Goal: Task Accomplishment & Management: Complete application form

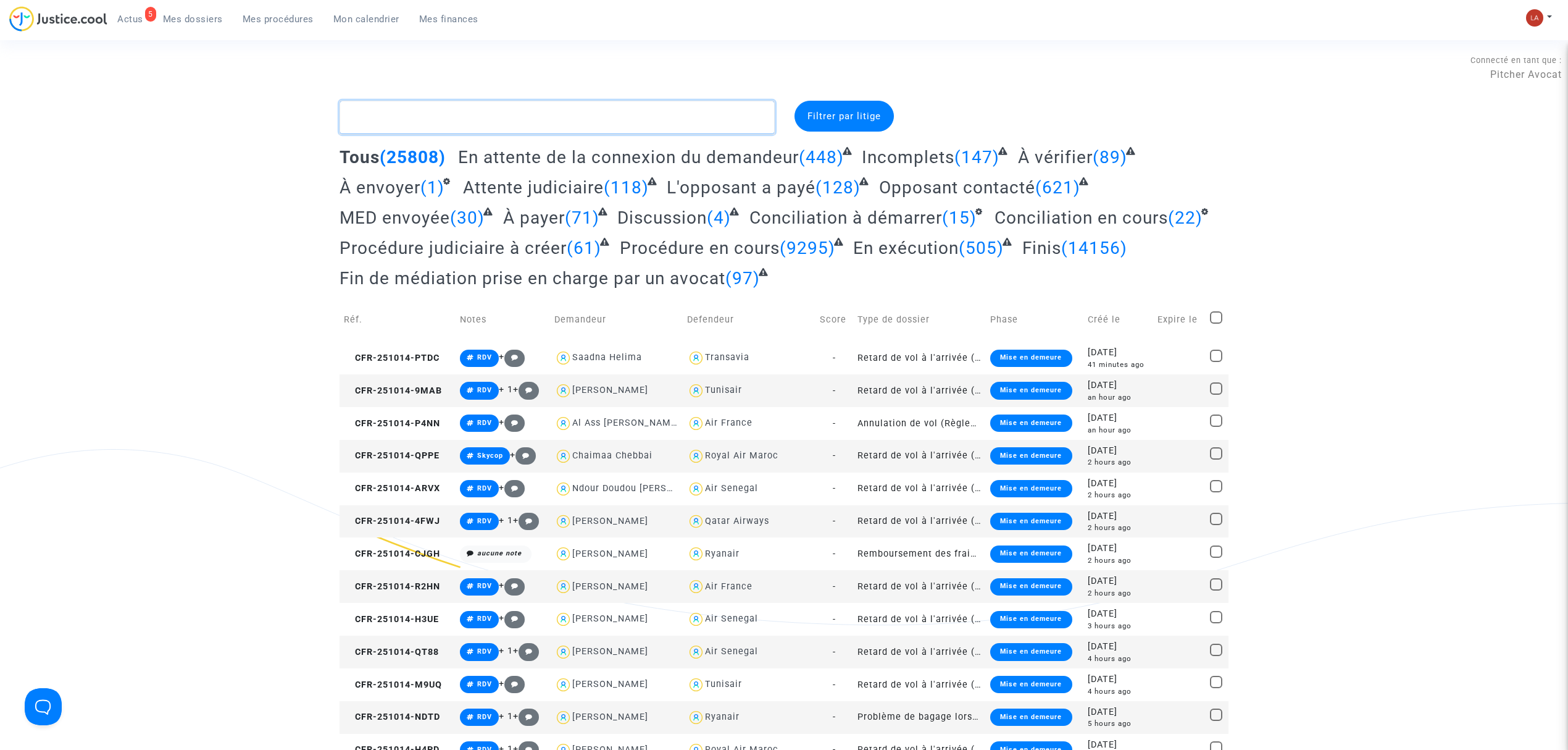
click at [616, 114] on textarea at bounding box center [557, 117] width 435 height 33
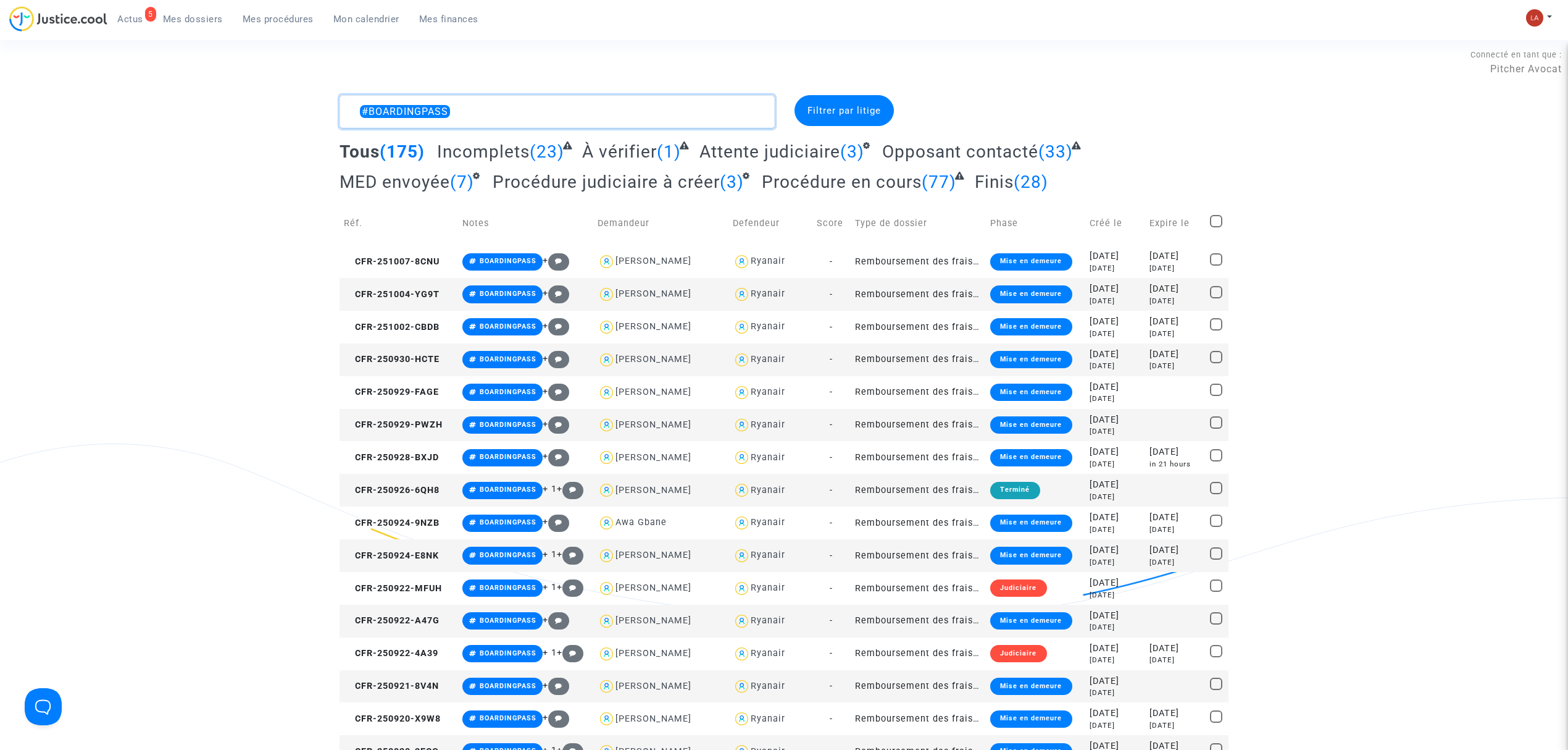
scroll to position [6, 0]
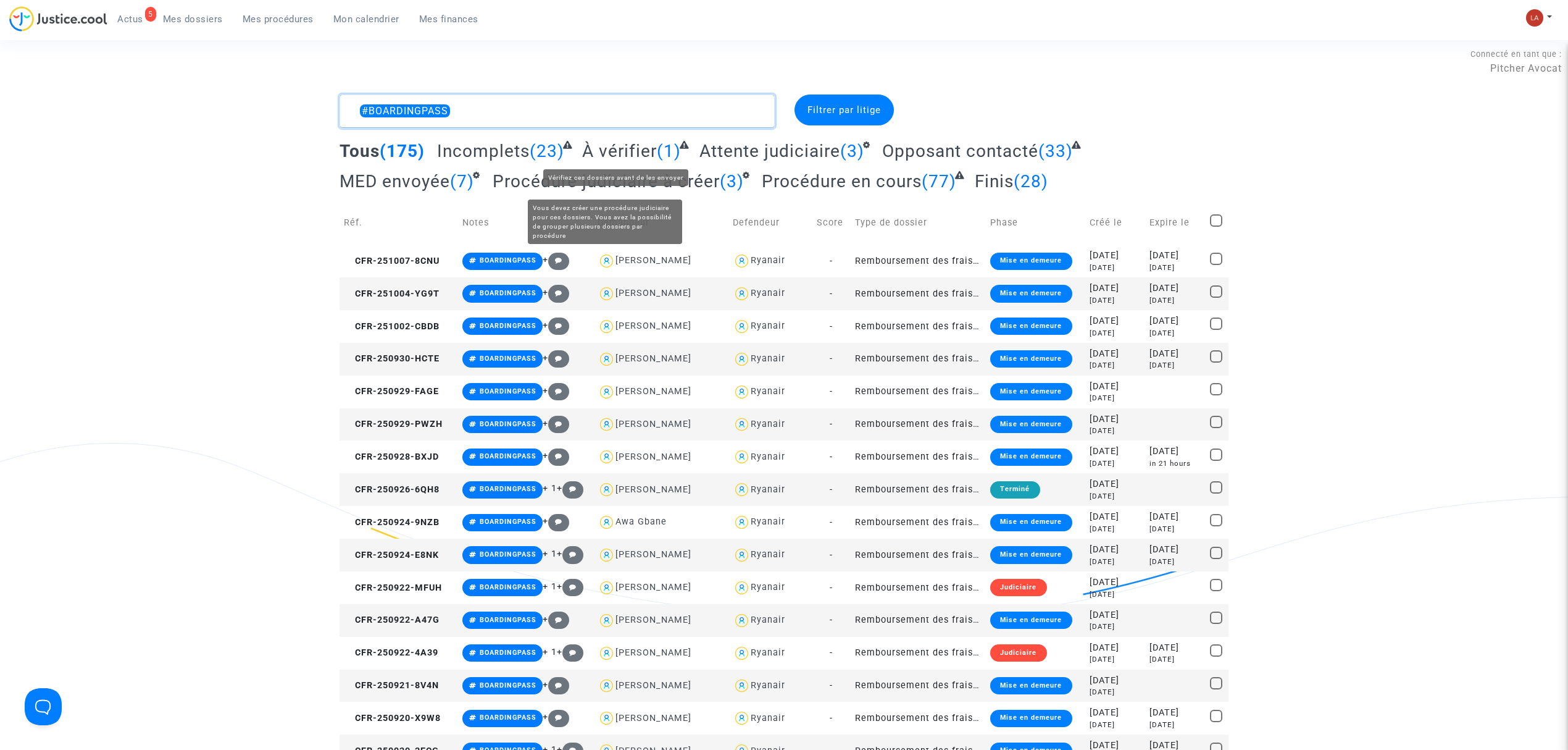
type textarea "#BOARDINGPASS"
click at [616, 153] on span "À vérifier" at bounding box center [620, 151] width 75 height 20
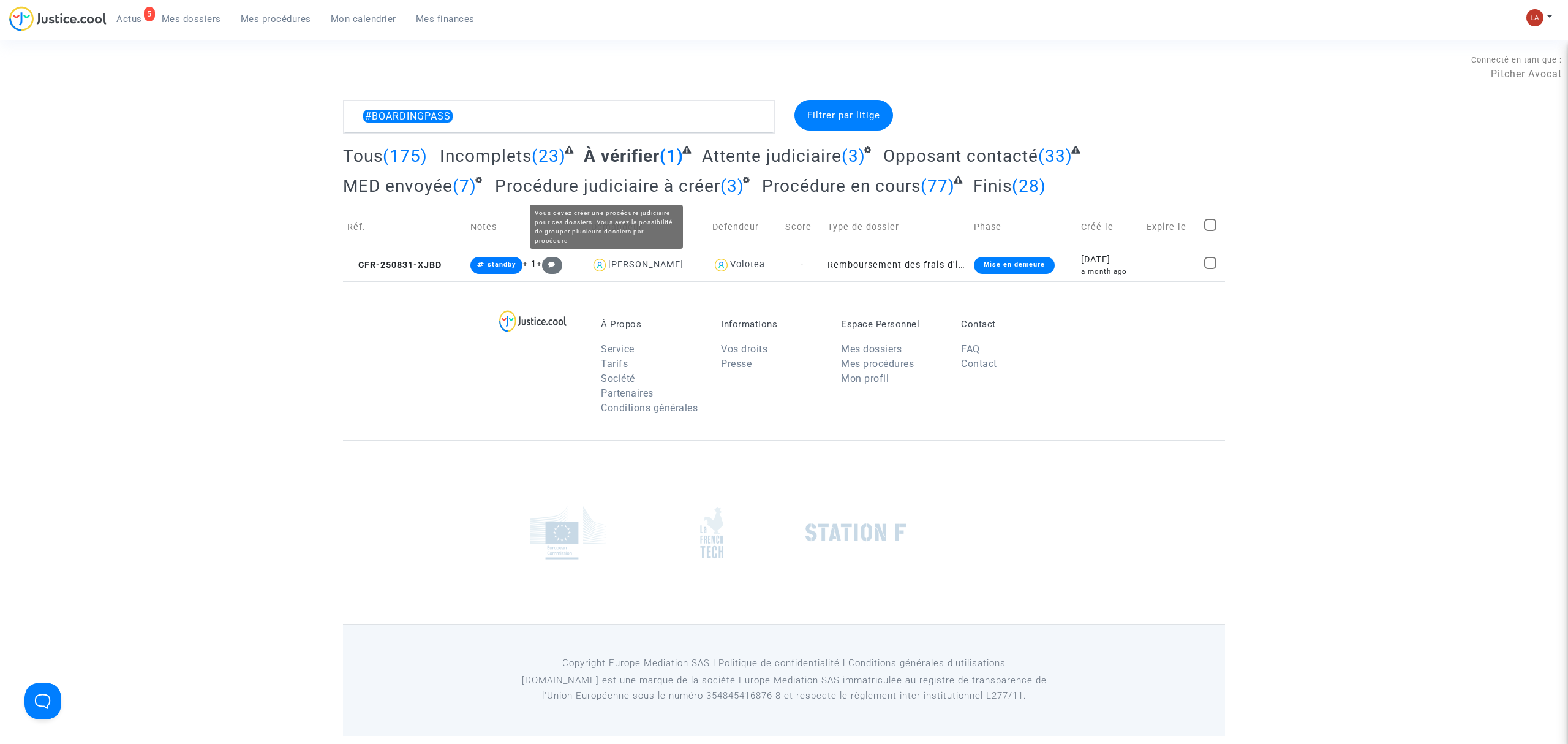
click at [638, 194] on span "Procédure judiciaire à créer" at bounding box center [608, 186] width 225 height 20
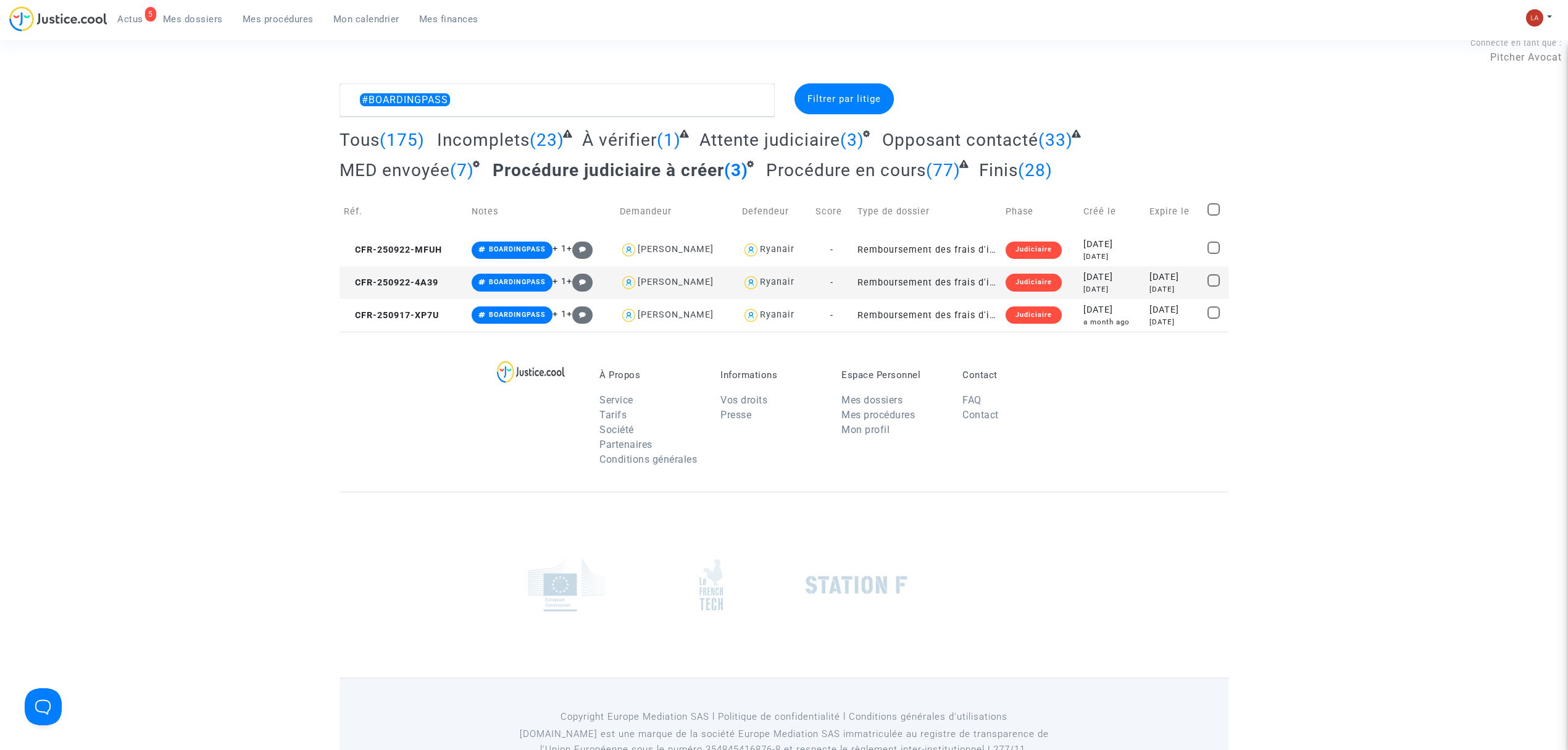
scroll to position [18, 0]
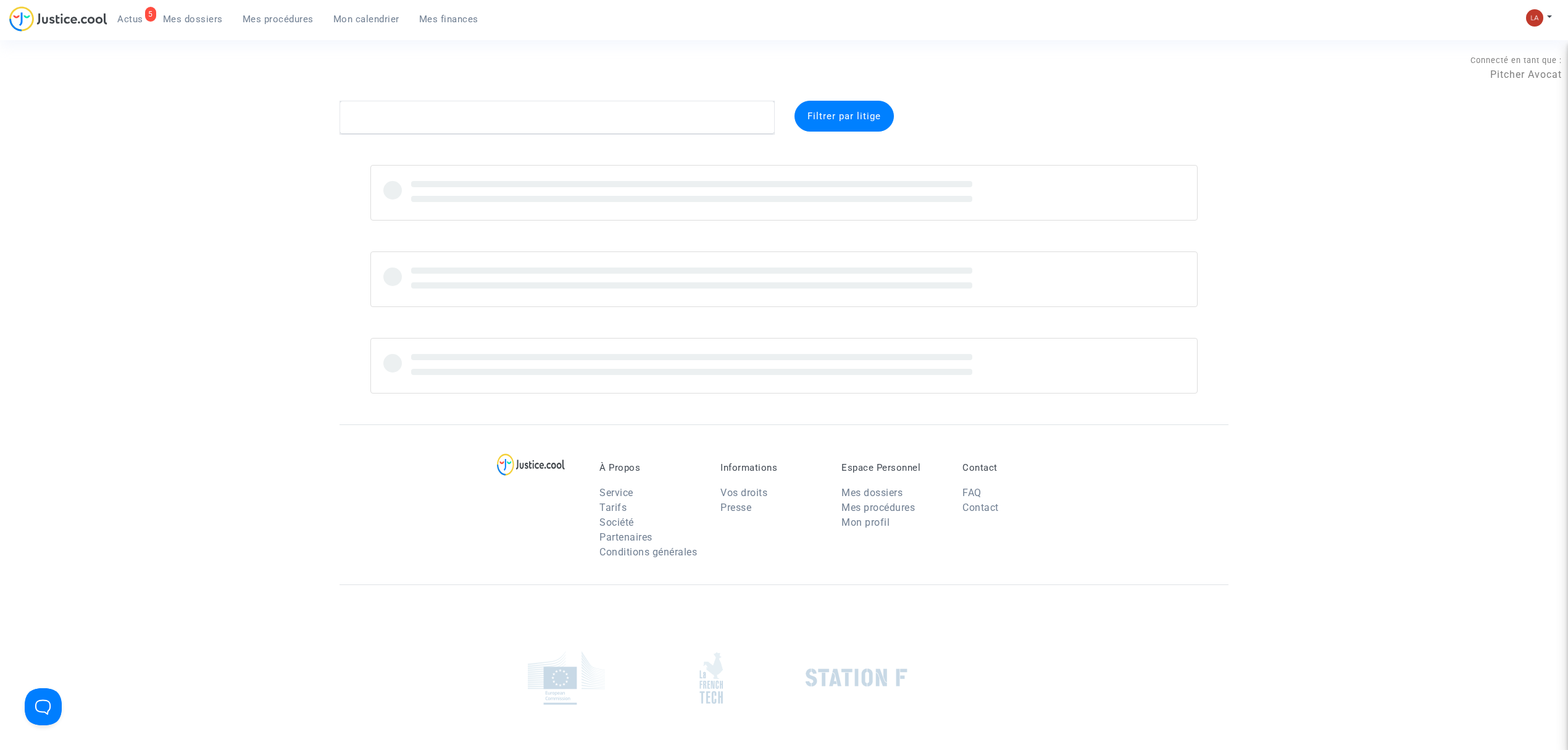
click at [291, 17] on span "Mes procédures" at bounding box center [278, 19] width 71 height 11
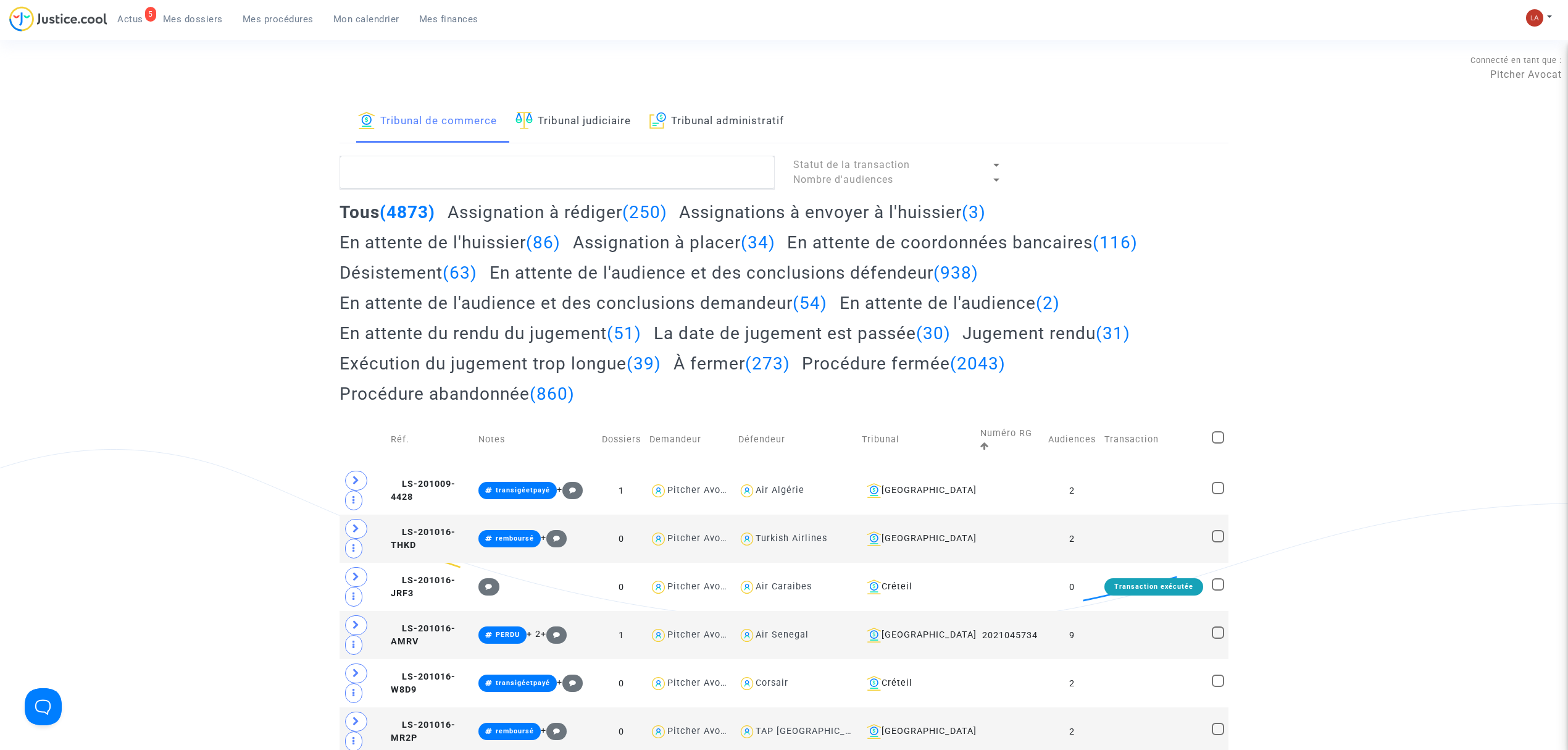
click at [576, 132] on link "Tribunal judiciaire" at bounding box center [573, 121] width 115 height 42
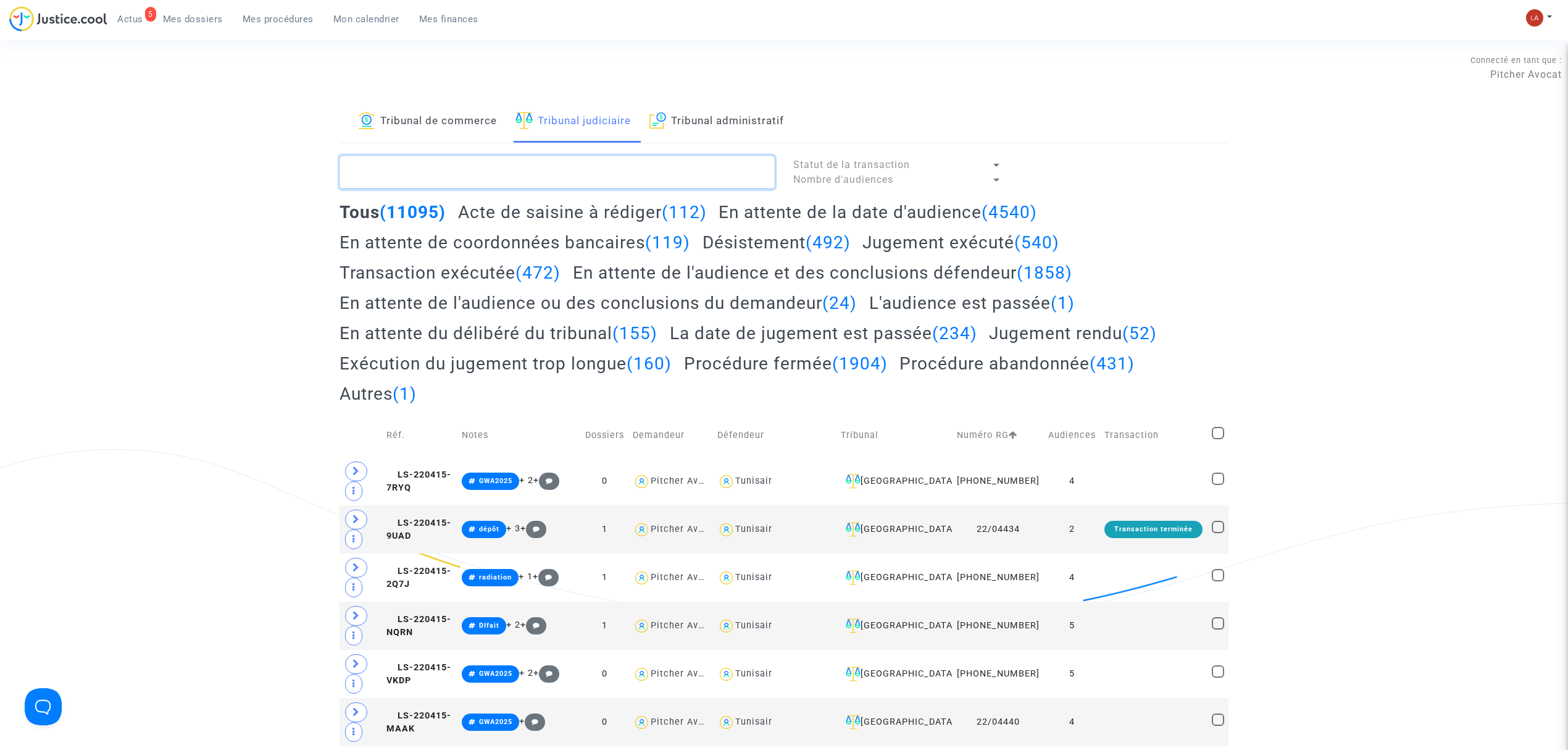
click at [566, 162] on textarea at bounding box center [557, 172] width 435 height 33
click at [557, 223] on h2 "Acte de saisine à rédiger (112)" at bounding box center [582, 212] width 249 height 22
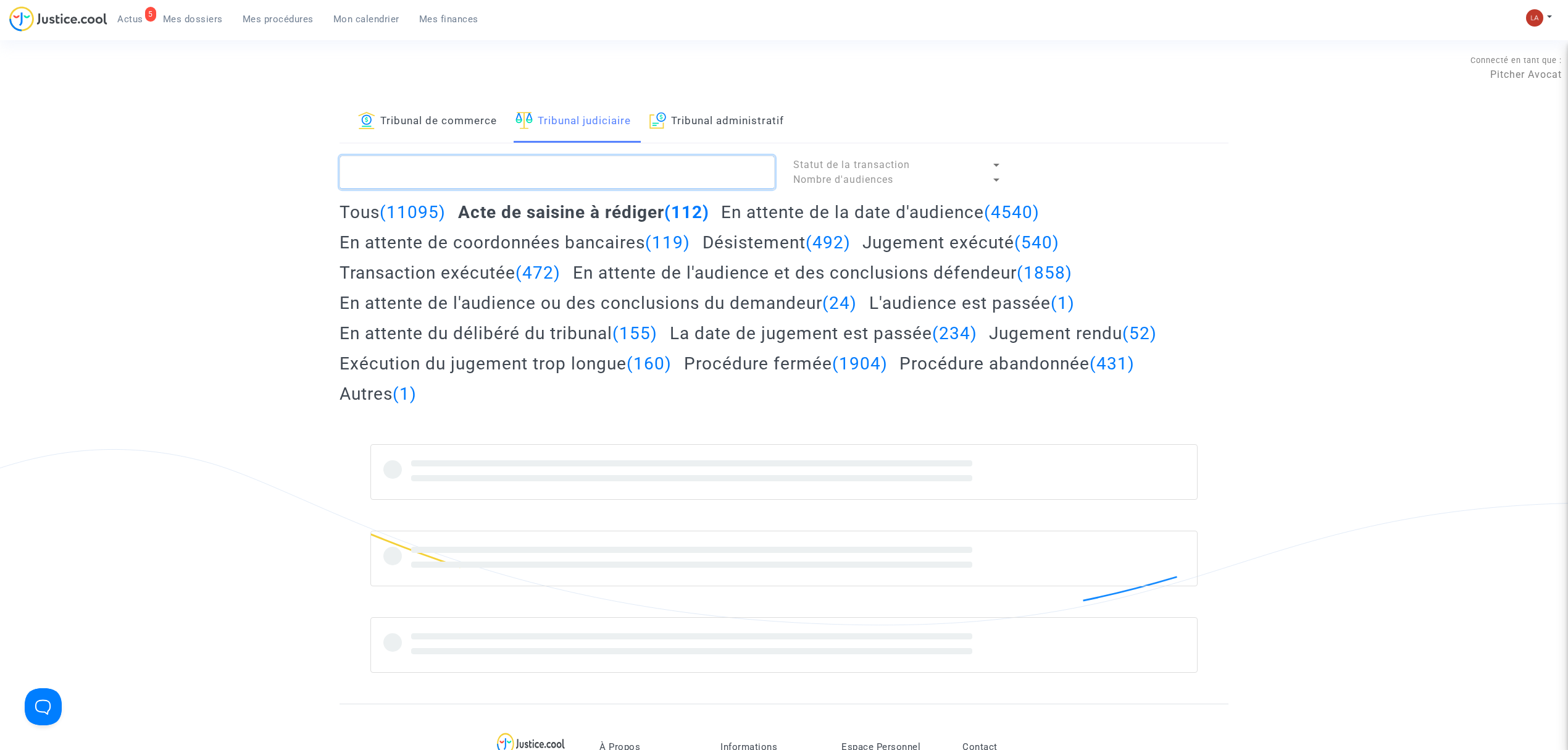
click at [500, 176] on textarea at bounding box center [557, 172] width 435 height 33
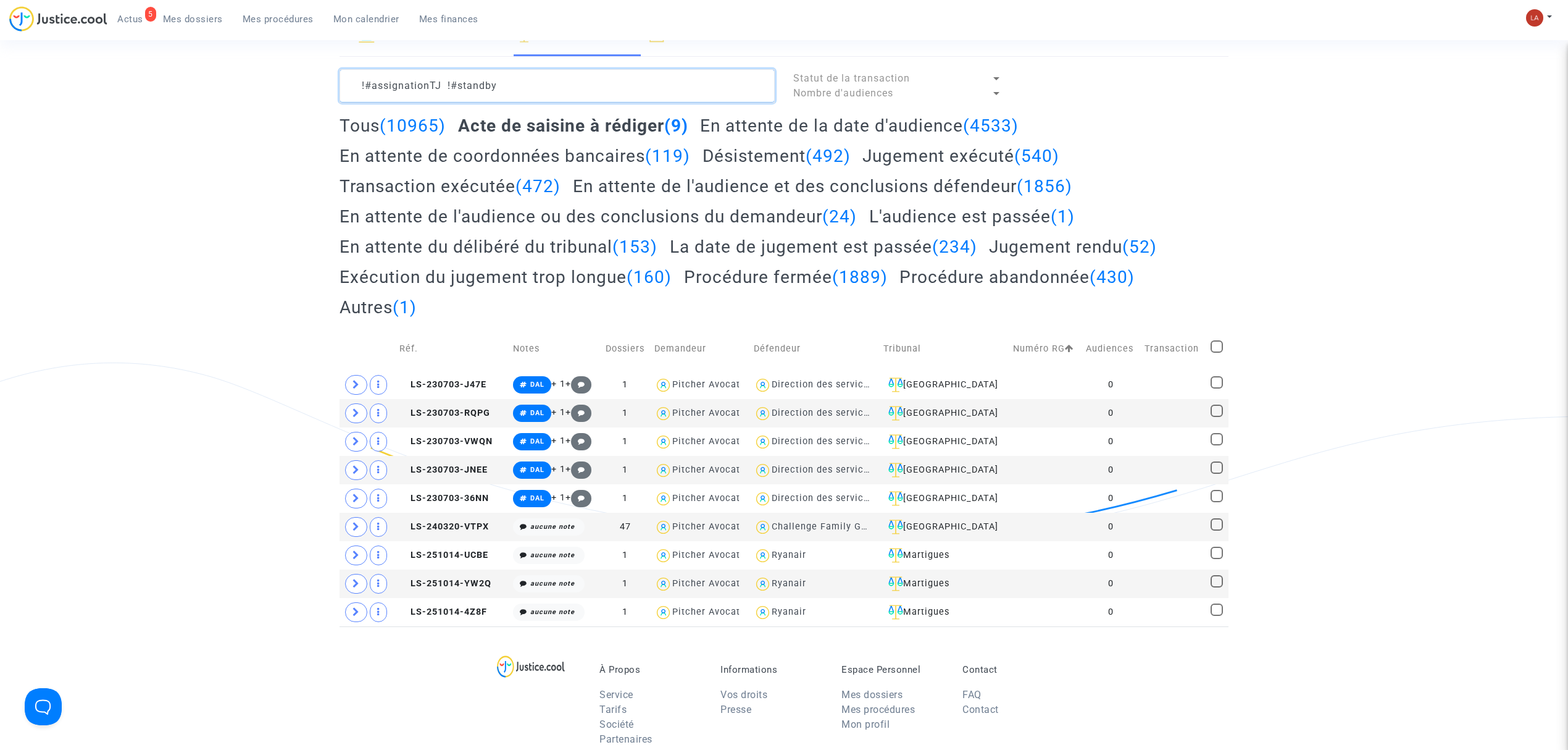
scroll to position [87, 0]
type textarea "!#assignationTJ !#standby"
click at [655, 638] on button "Modifier la note" at bounding box center [667, 643] width 90 height 20
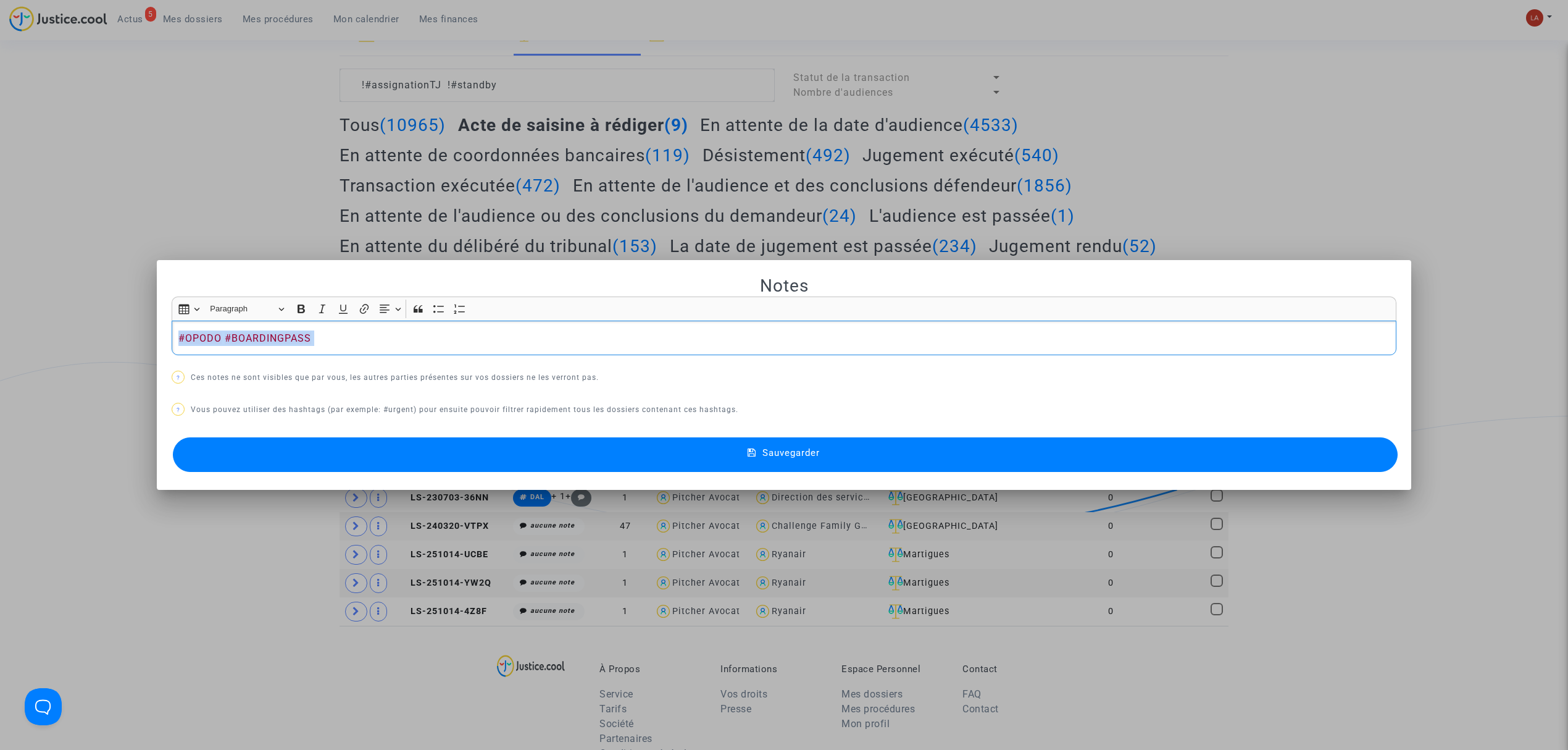
click at [538, 463] on button "Sauvegarder" at bounding box center [786, 455] width 1225 height 35
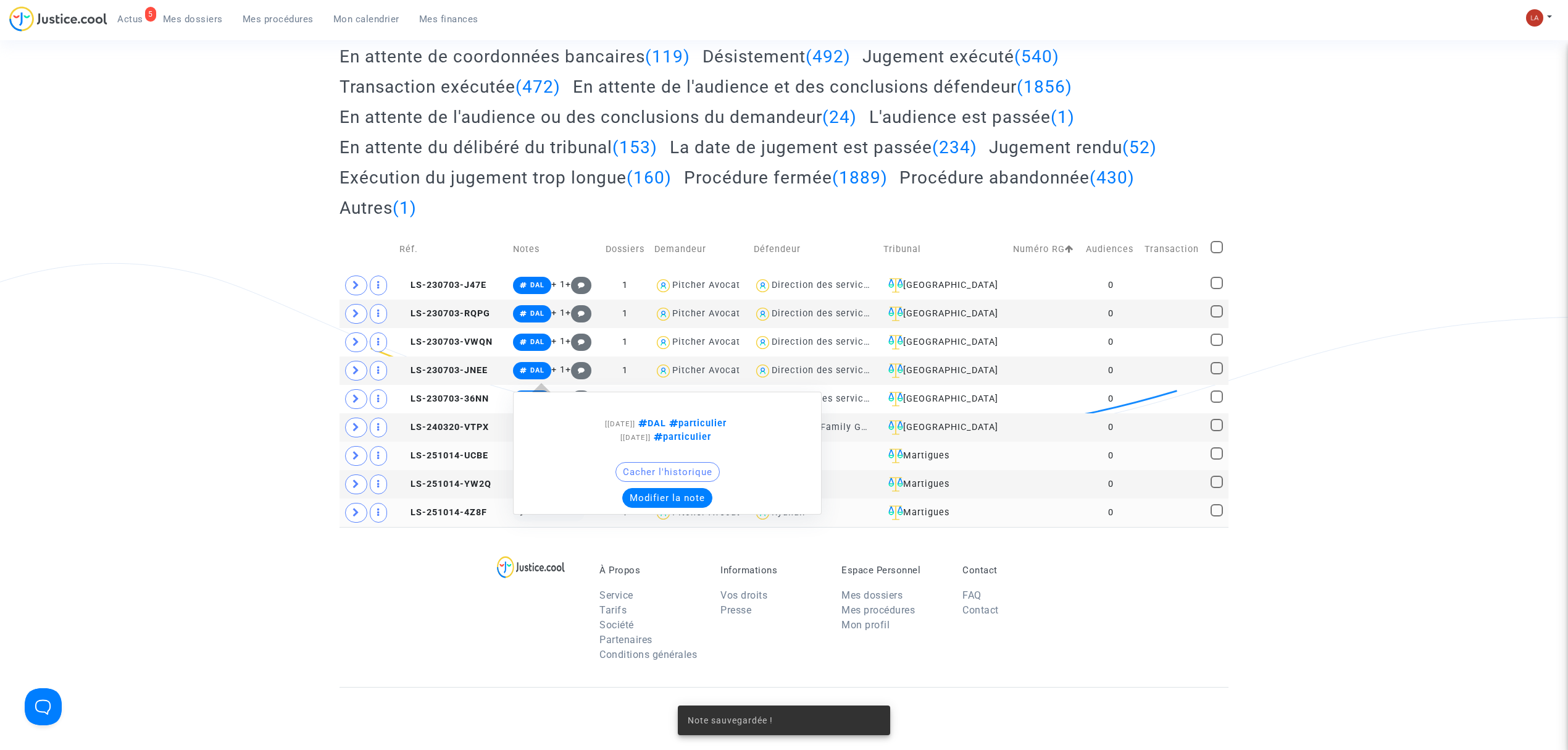
scroll to position [186, 0]
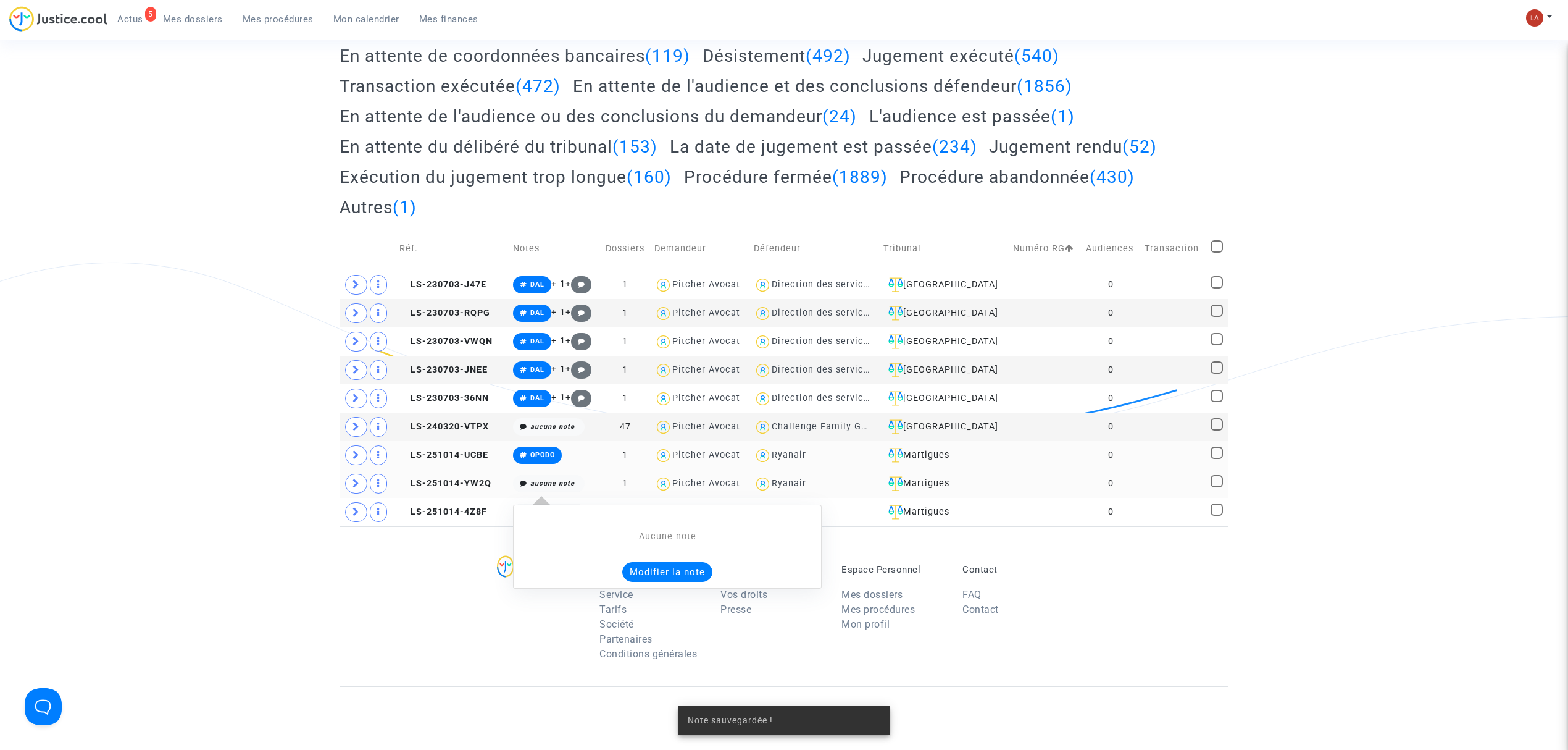
click at [649, 576] on button "Modifier la note" at bounding box center [667, 572] width 90 height 20
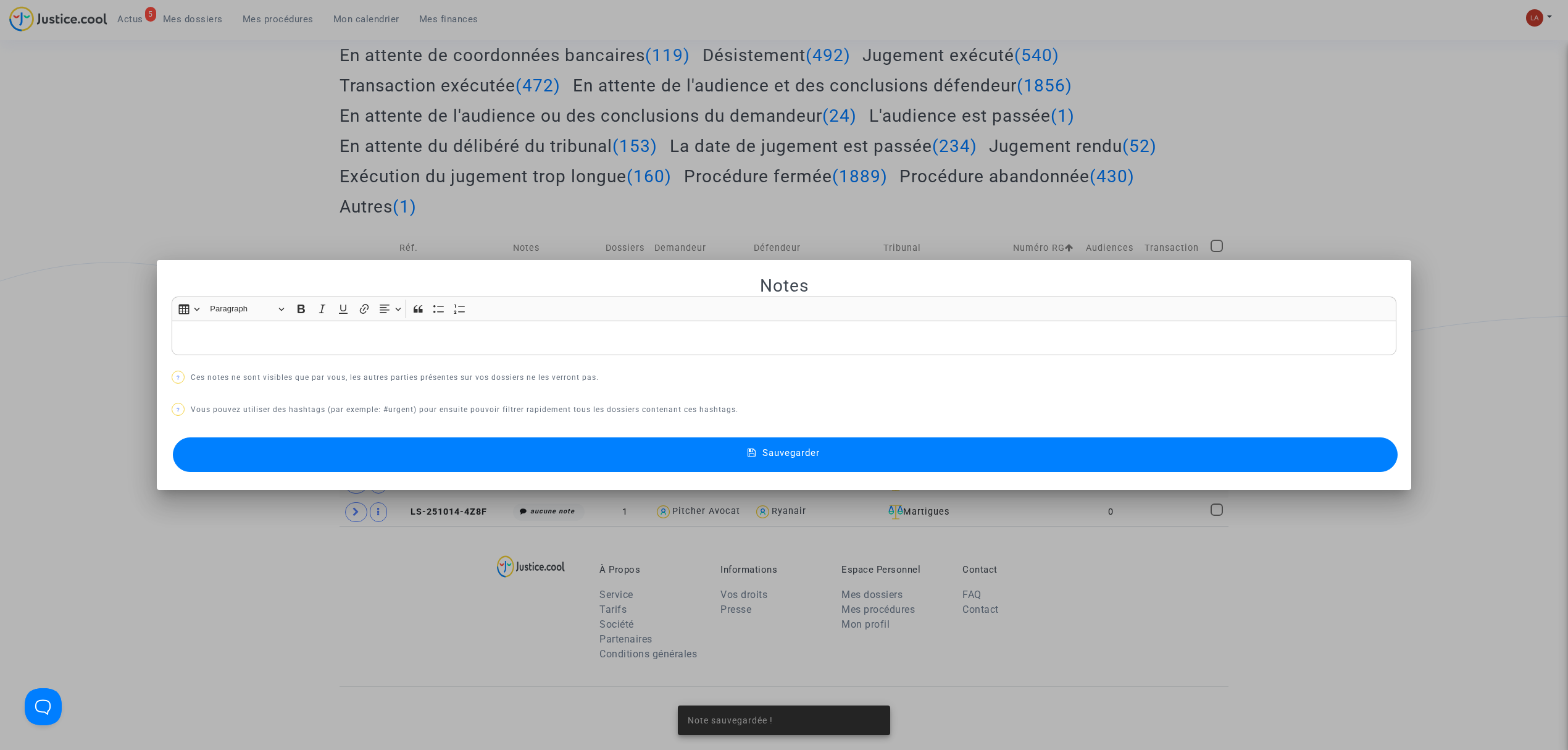
scroll to position [0, 0]
click at [485, 448] on button "Sauvegarder" at bounding box center [786, 455] width 1225 height 35
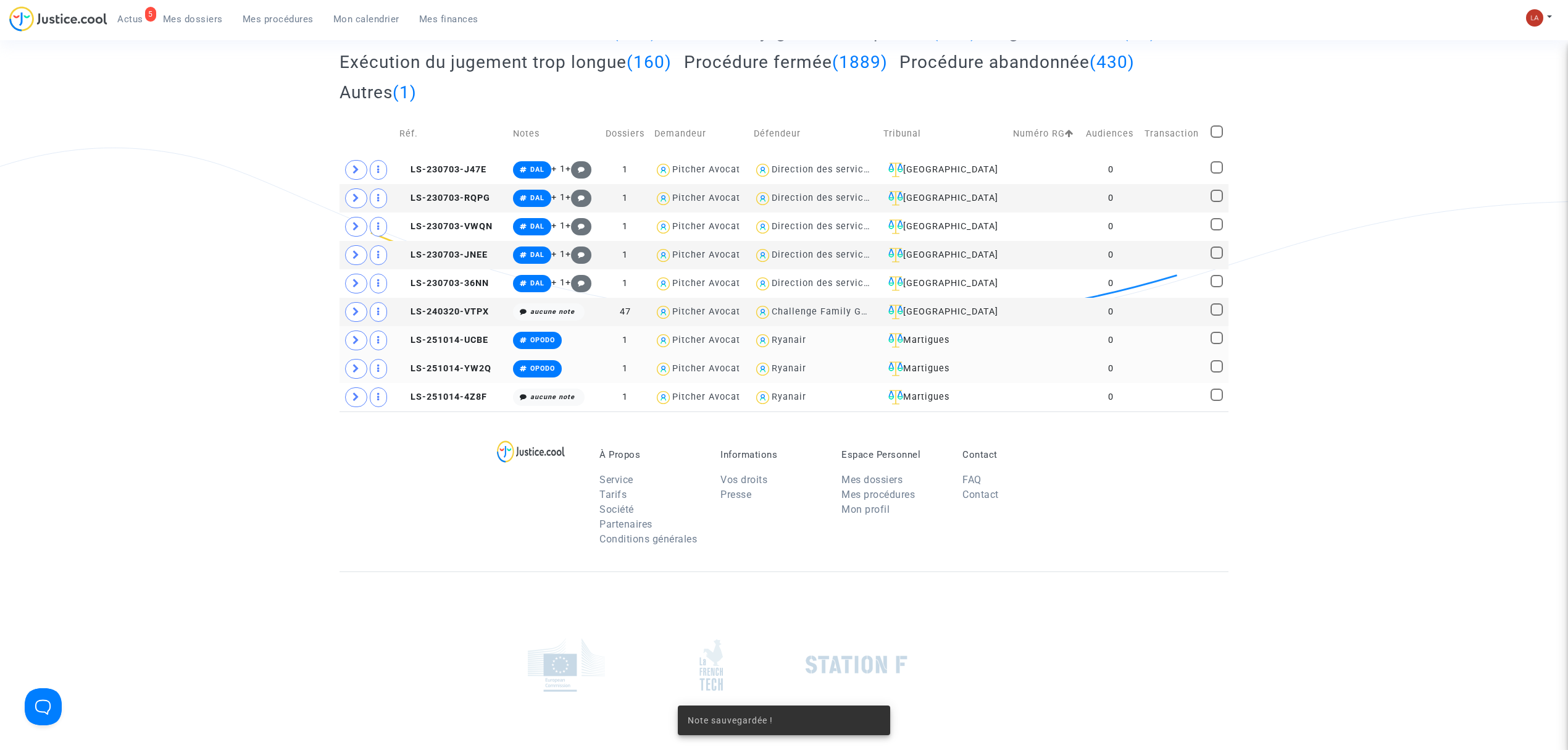
scroll to position [302, 0]
click at [649, 470] on div "Aucune note Modifier la note" at bounding box center [668, 469] width 295 height 52
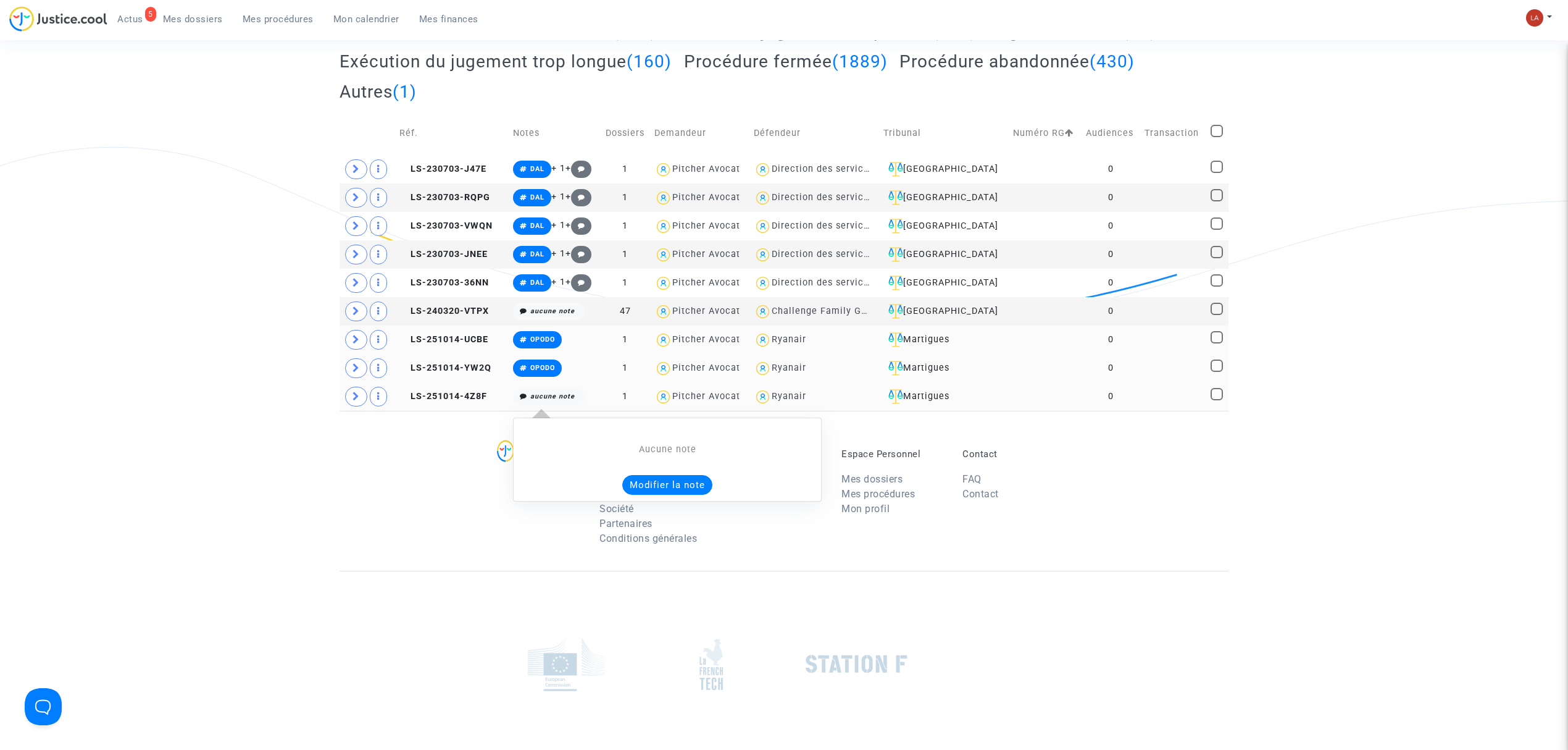
click at [647, 484] on button "Modifier la note" at bounding box center [667, 485] width 90 height 20
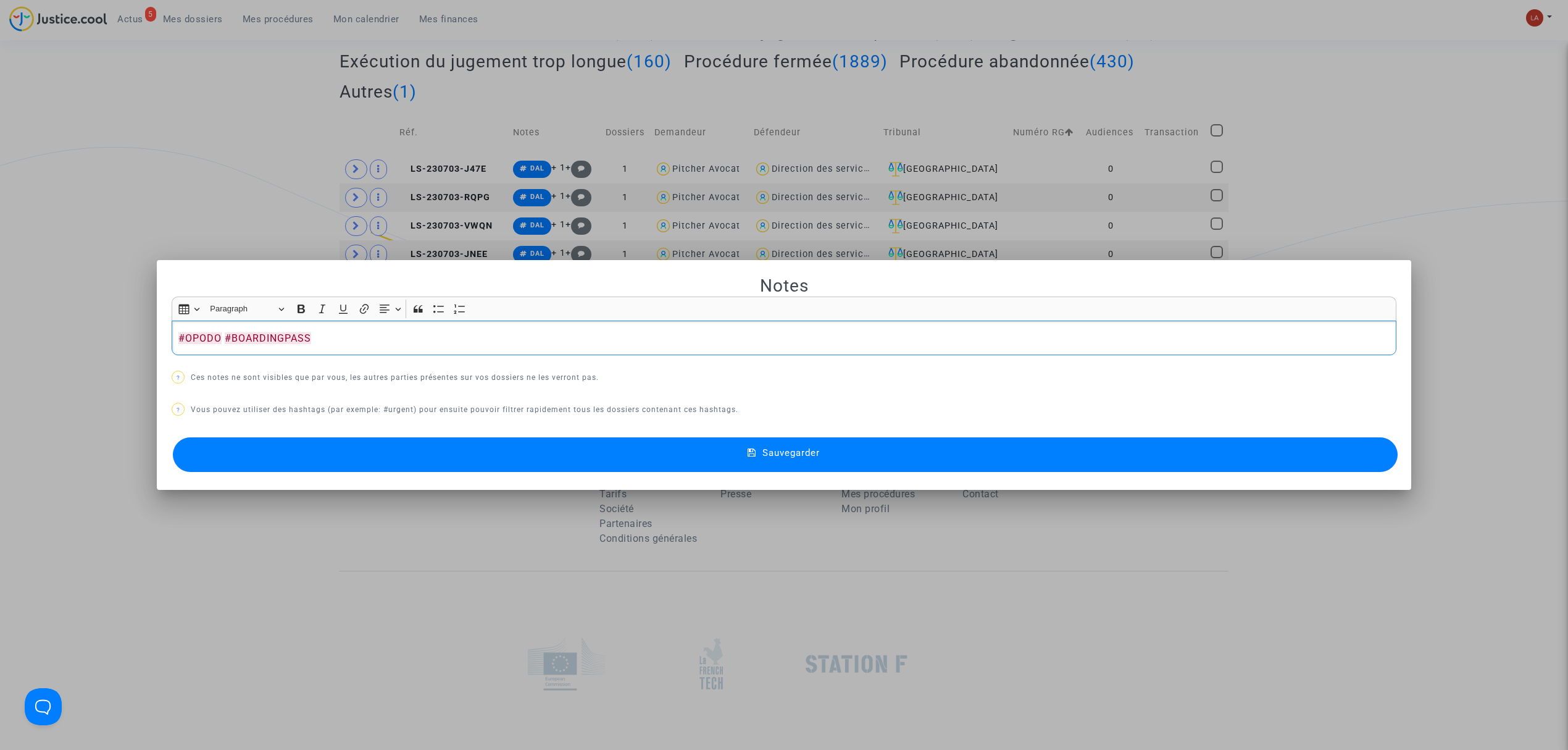
click at [596, 465] on button "Sauvegarder" at bounding box center [786, 455] width 1225 height 35
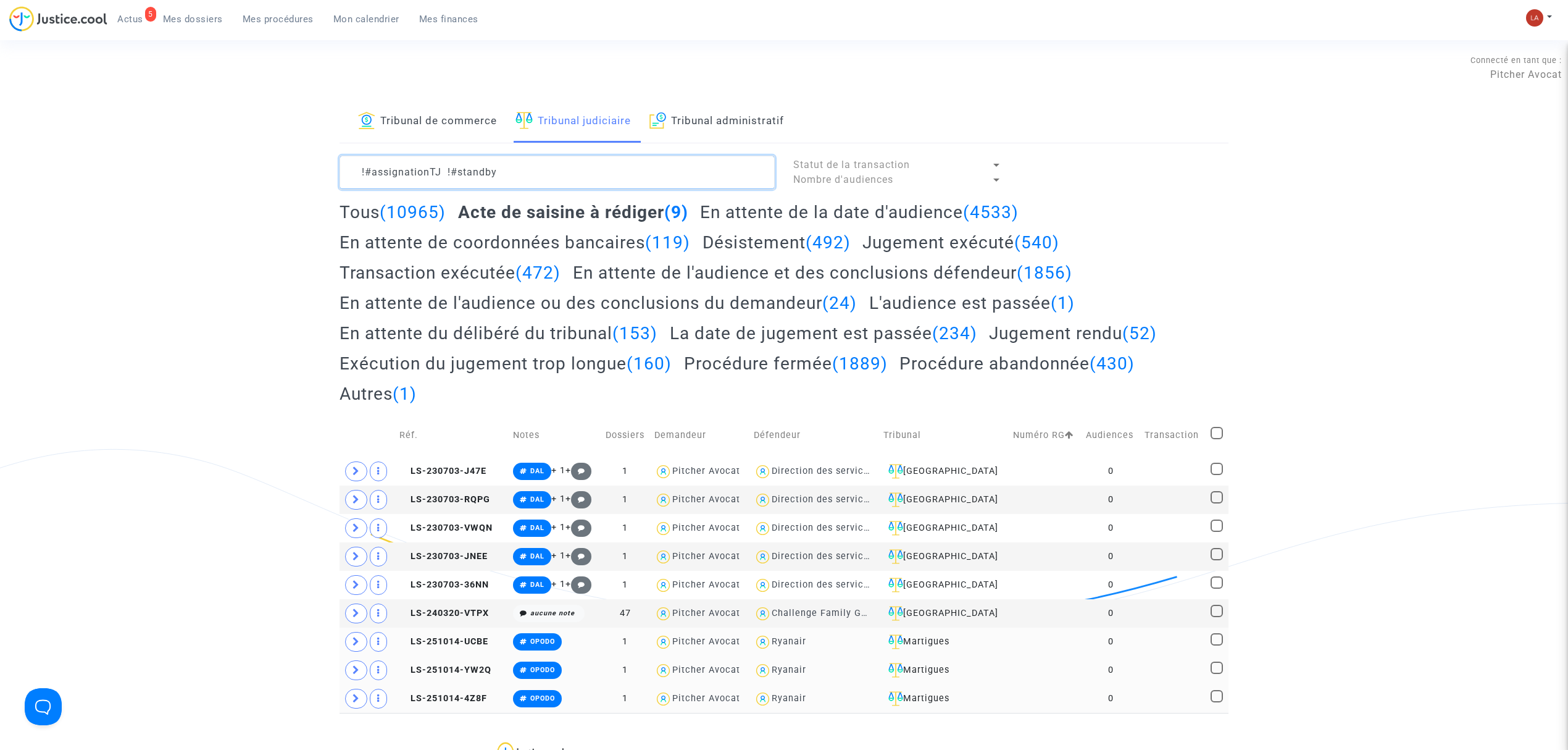
click at [571, 171] on textarea at bounding box center [557, 172] width 435 height 33
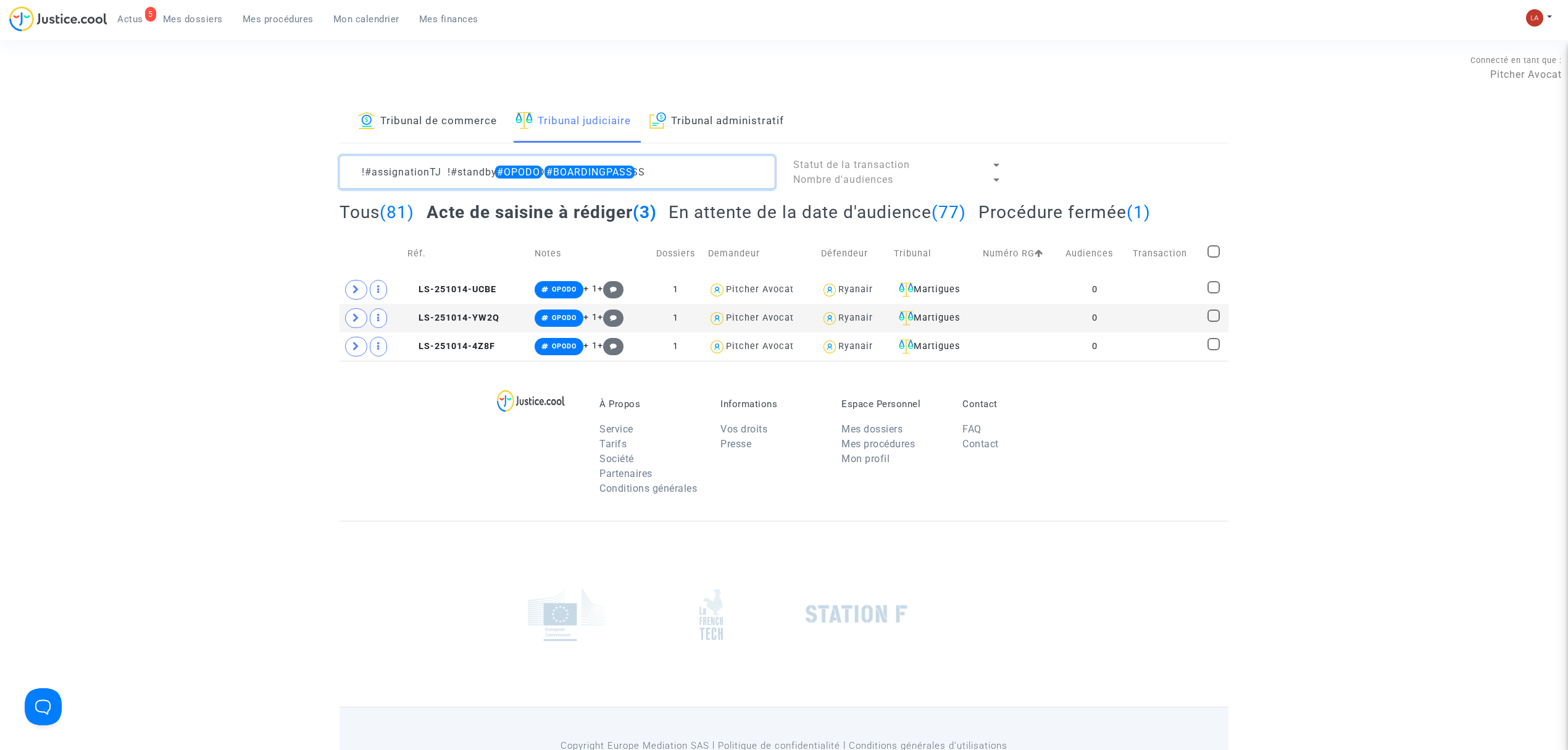
click at [688, 167] on textarea at bounding box center [557, 172] width 435 height 33
click at [677, 175] on textarea at bounding box center [557, 172] width 435 height 33
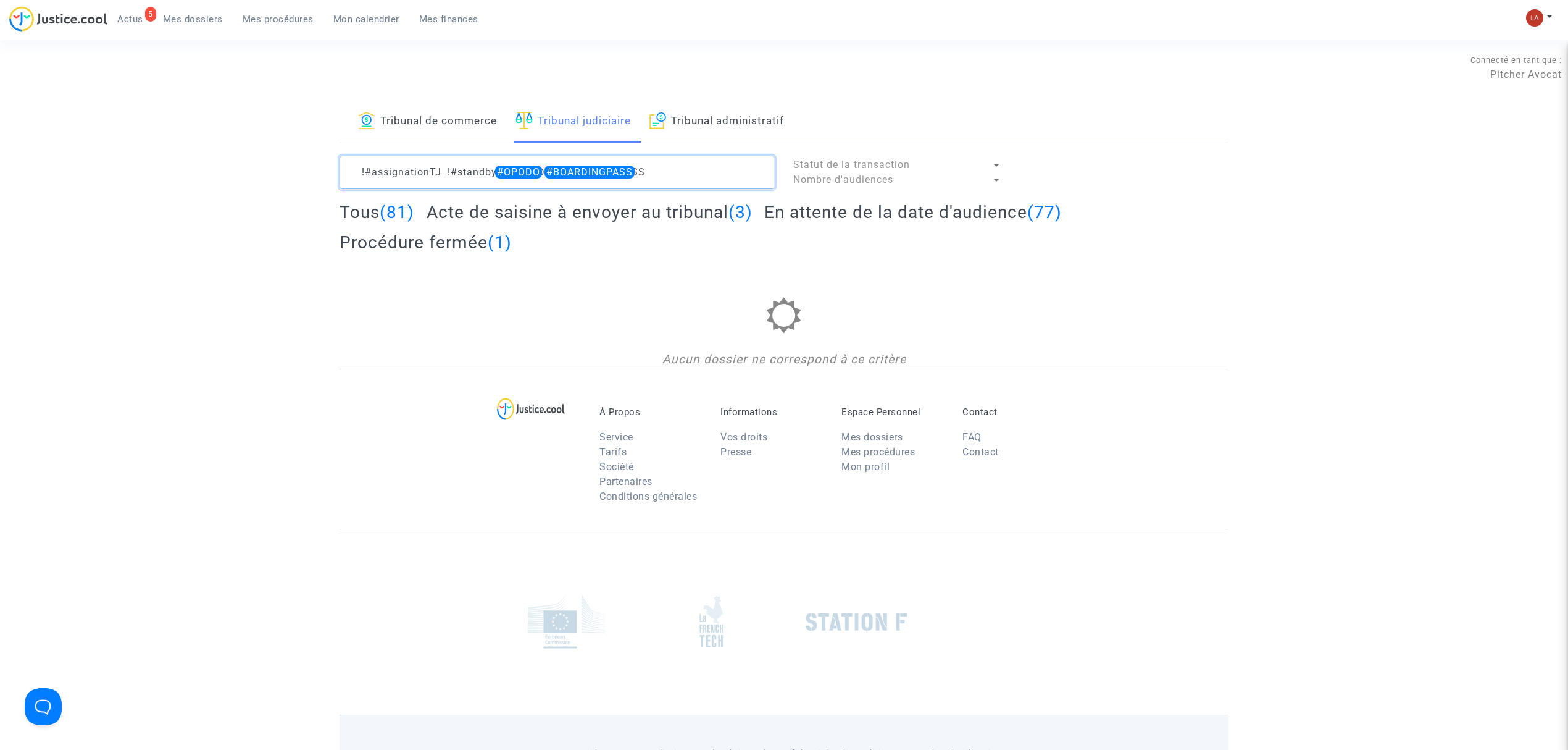
type textarea "!#assignationTJ !#standby #OPODO #BOARDINGPASS"
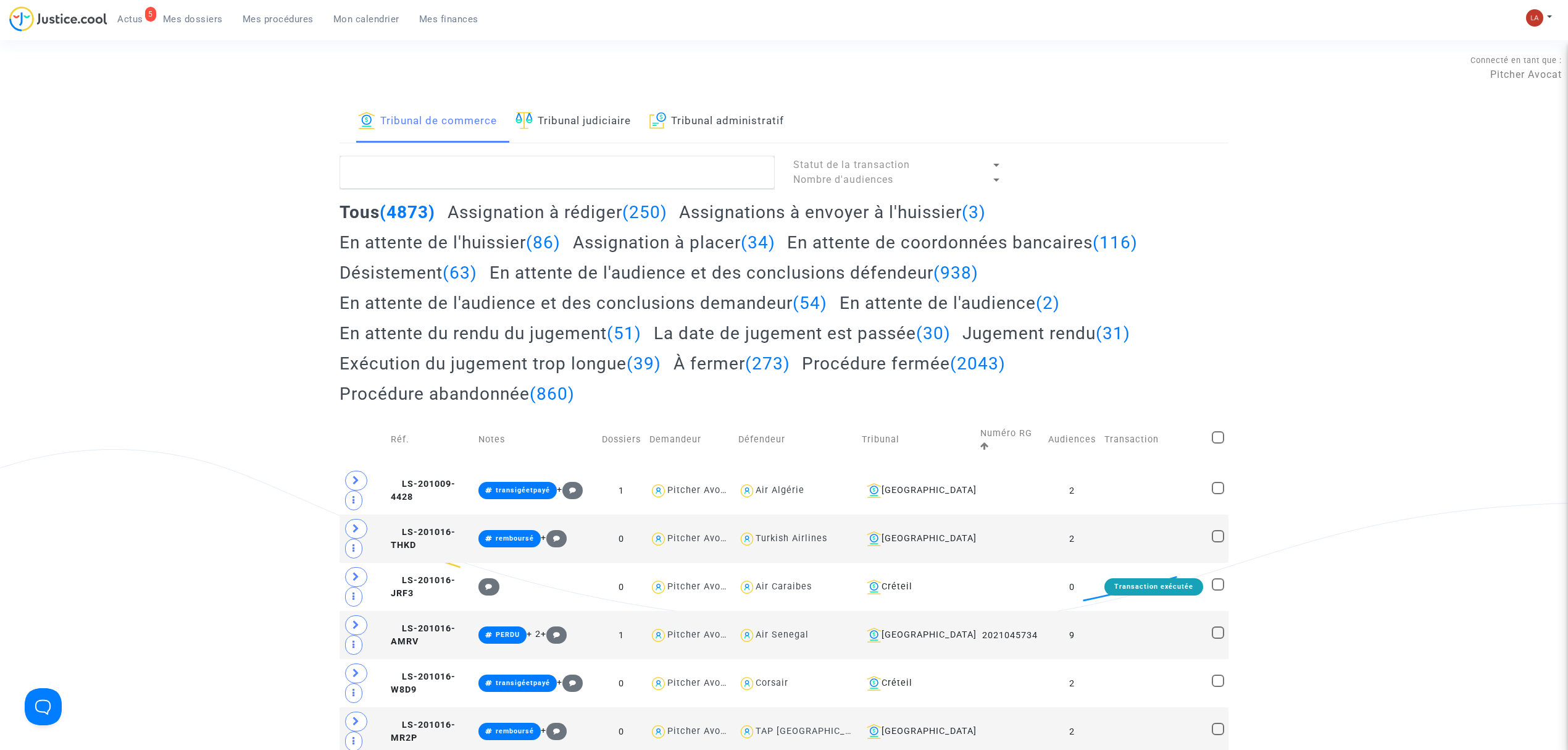
click at [558, 108] on link "Tribunal judiciaire" at bounding box center [573, 121] width 115 height 42
click at [564, 182] on textarea at bounding box center [557, 172] width 435 height 33
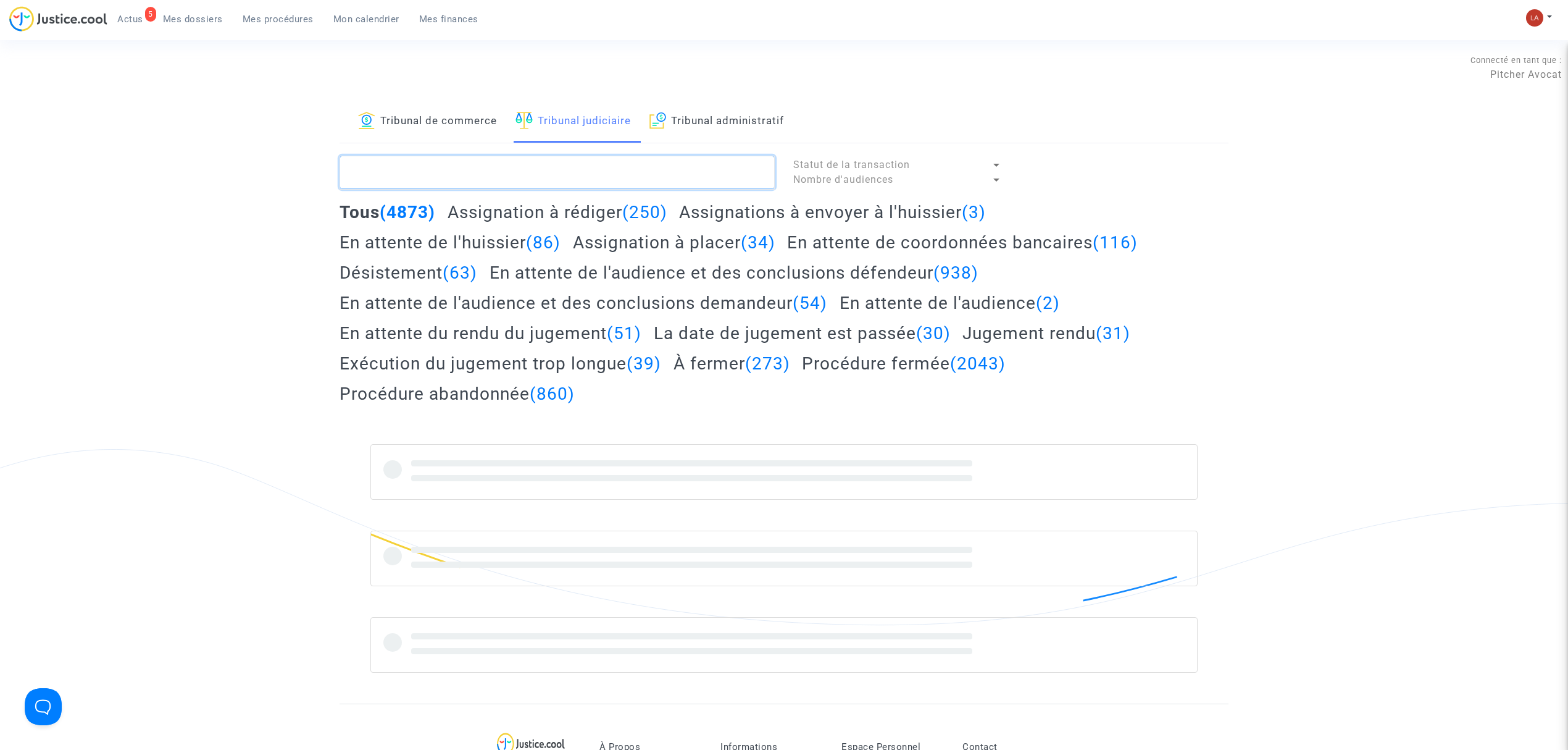
paste textarea "!#assignationTJ !#standby #OPODO #BOARDINGPASS"
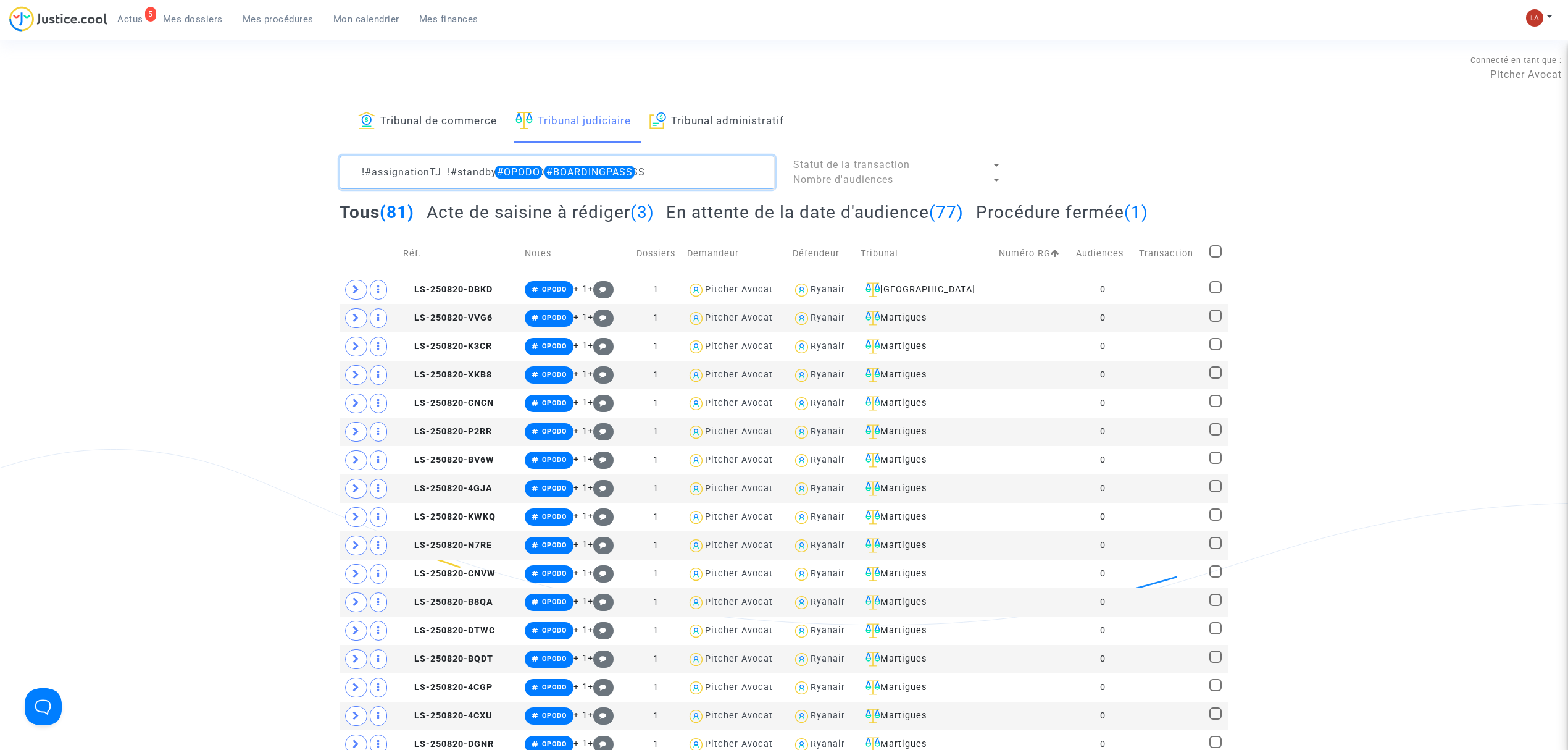
type textarea "!#assignationTJ !#standby #OPODO #BOARDINGPASS"
click at [566, 211] on h2 "Acte de saisine à rédiger (3)" at bounding box center [540, 212] width 228 height 22
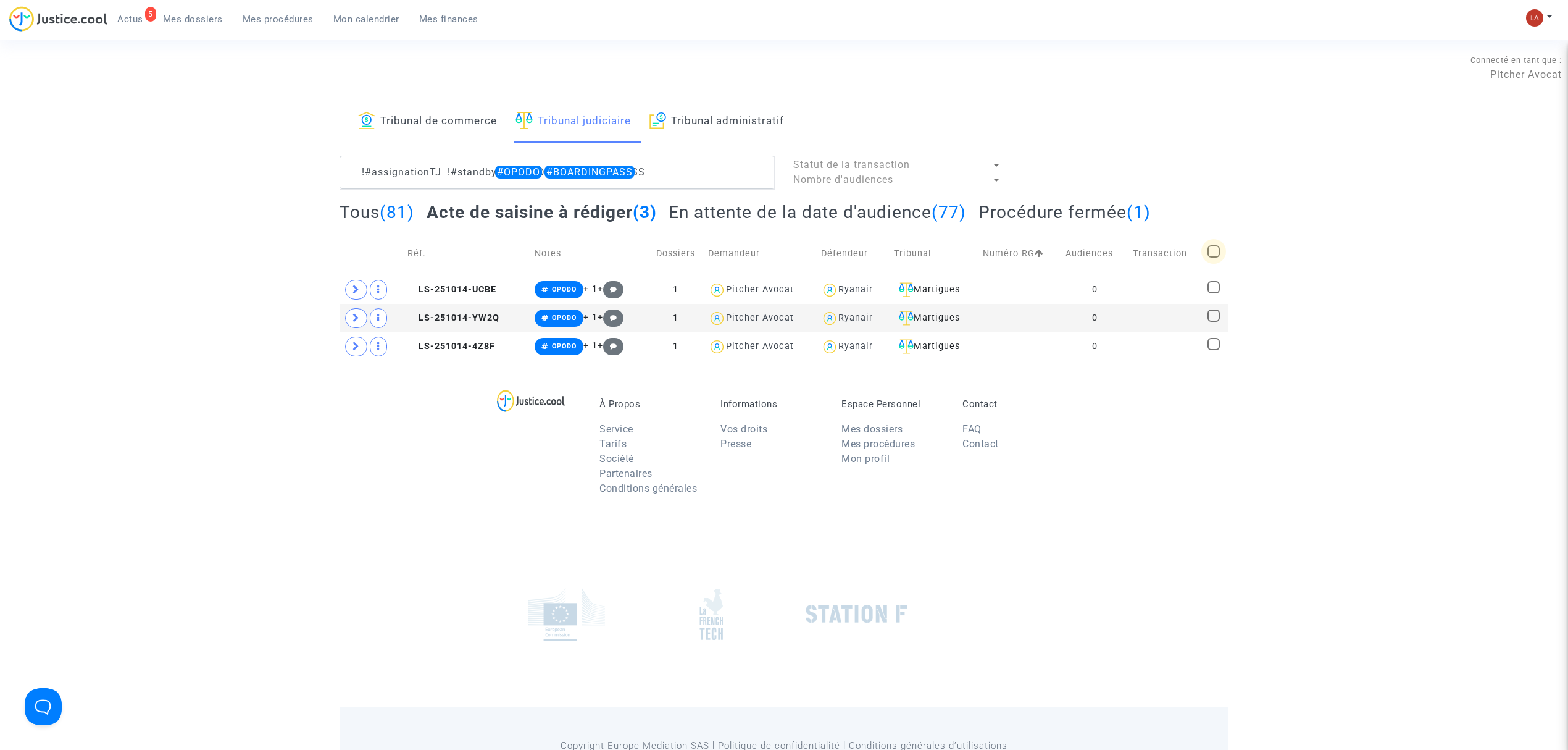
click at [1210, 255] on span at bounding box center [1214, 251] width 12 height 12
click at [1213, 258] on input "checkbox" at bounding box center [1213, 258] width 1 height 1
checkbox input "true"
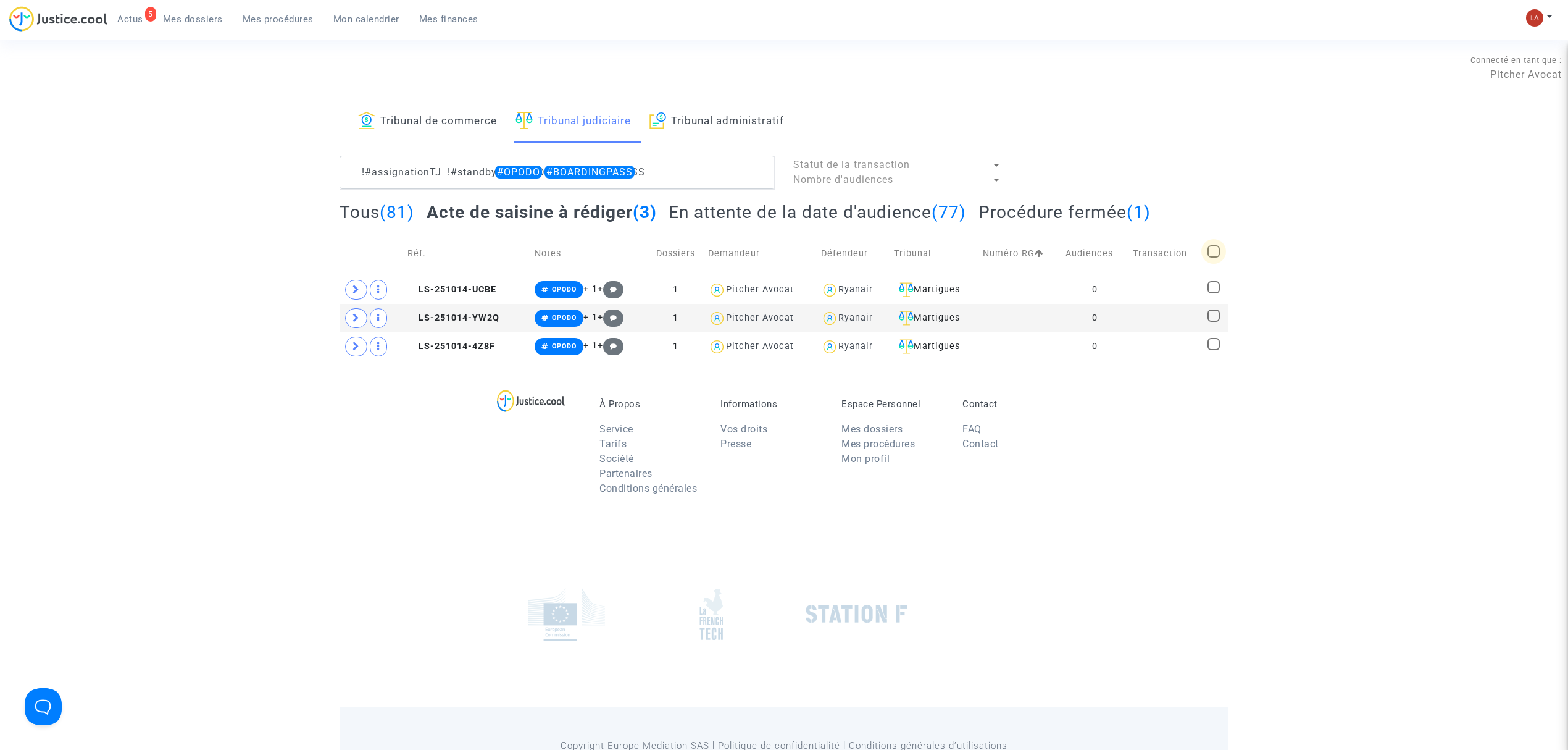
checkbox input "true"
click at [1206, 157] on div "Sélection (3)" at bounding box center [1180, 171] width 92 height 31
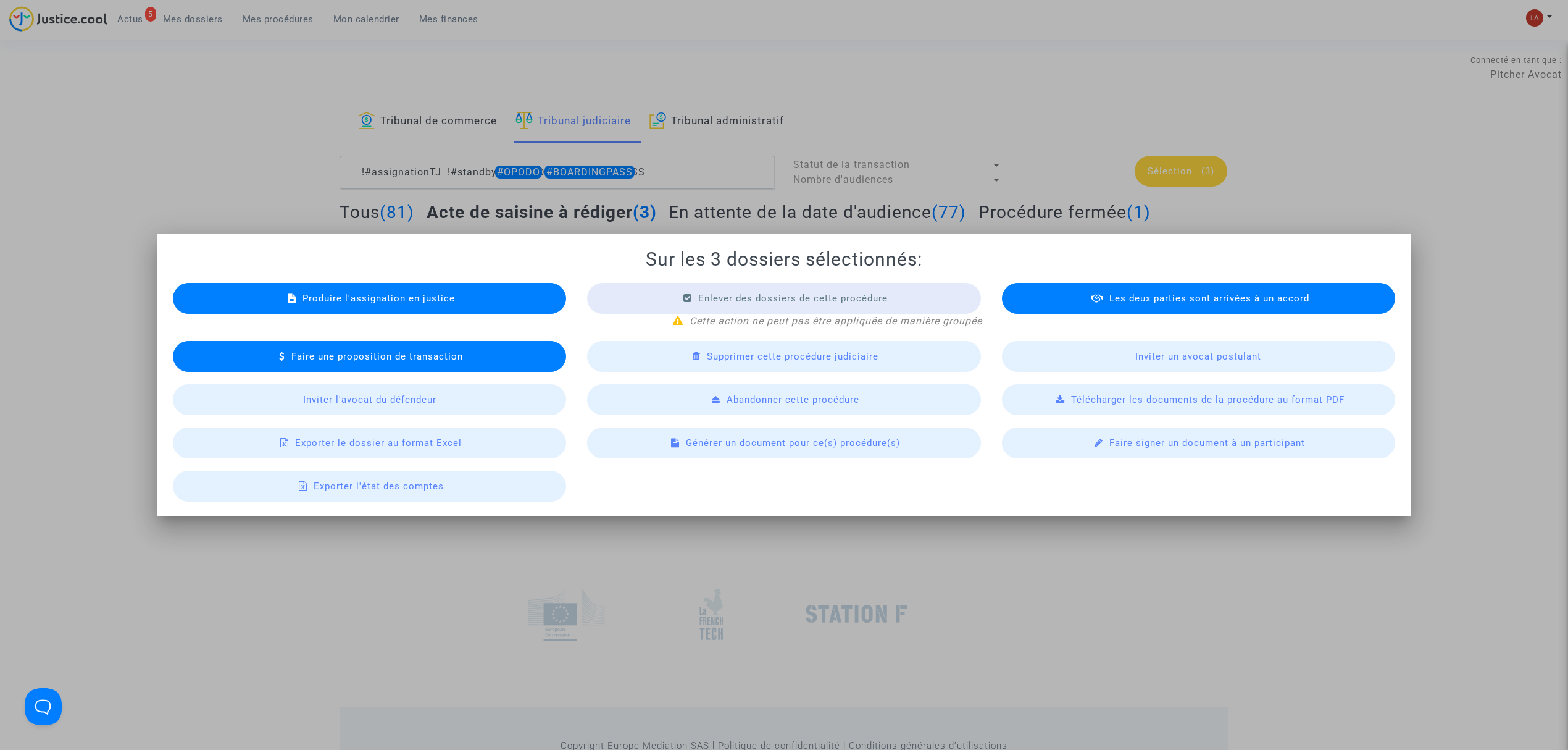
click at [462, 301] on div "Produire l'assignation en justice" at bounding box center [370, 298] width 393 height 31
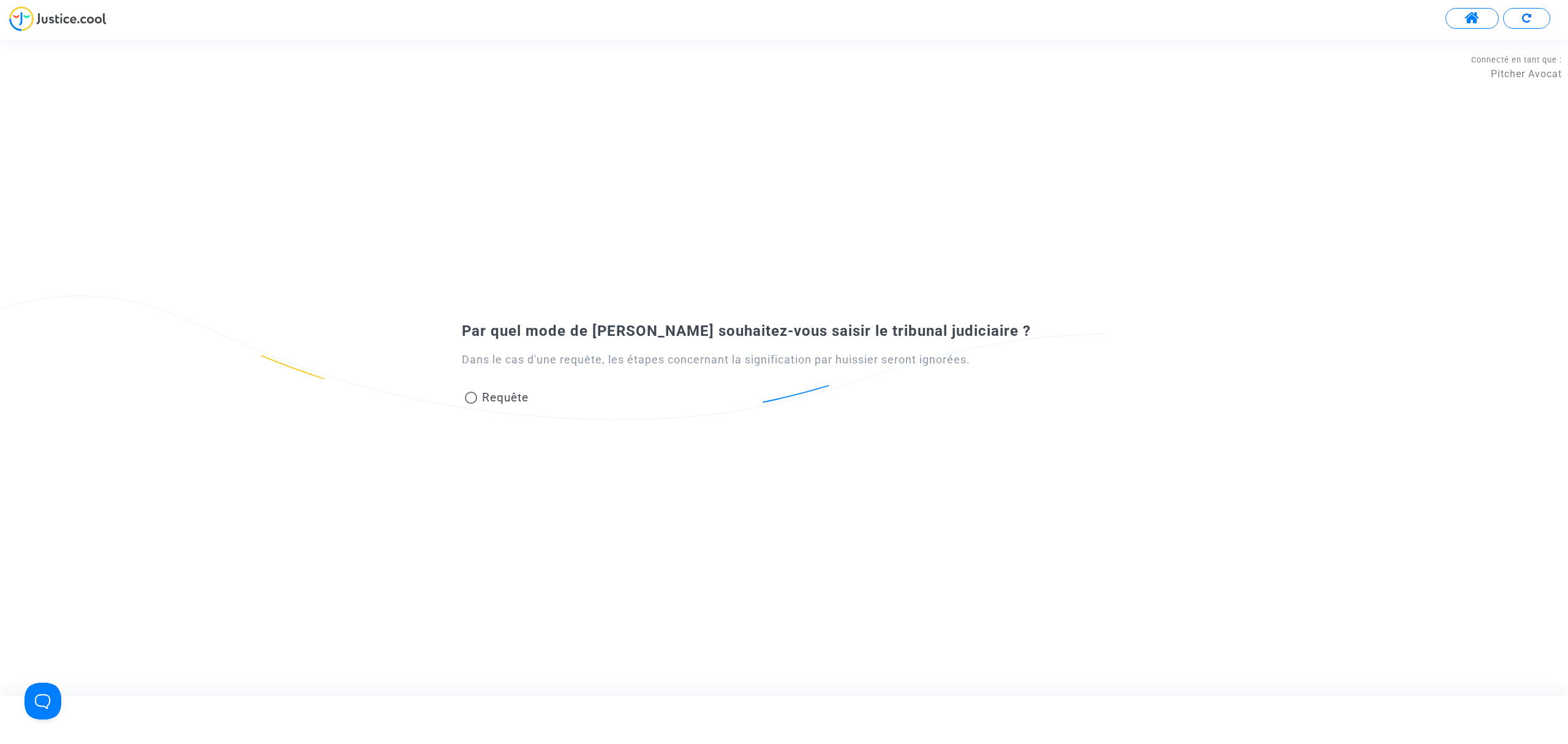
click at [495, 415] on div "Par quel mode de saisine souhaitez-vous saisir le tribunal judiciaire ? Dans le…" at bounding box center [784, 368] width 1568 height 108
click at [479, 396] on span "Requête" at bounding box center [502, 397] width 51 height 16
click at [471, 404] on input "Requête" at bounding box center [470, 404] width 1 height 1
radio input "true"
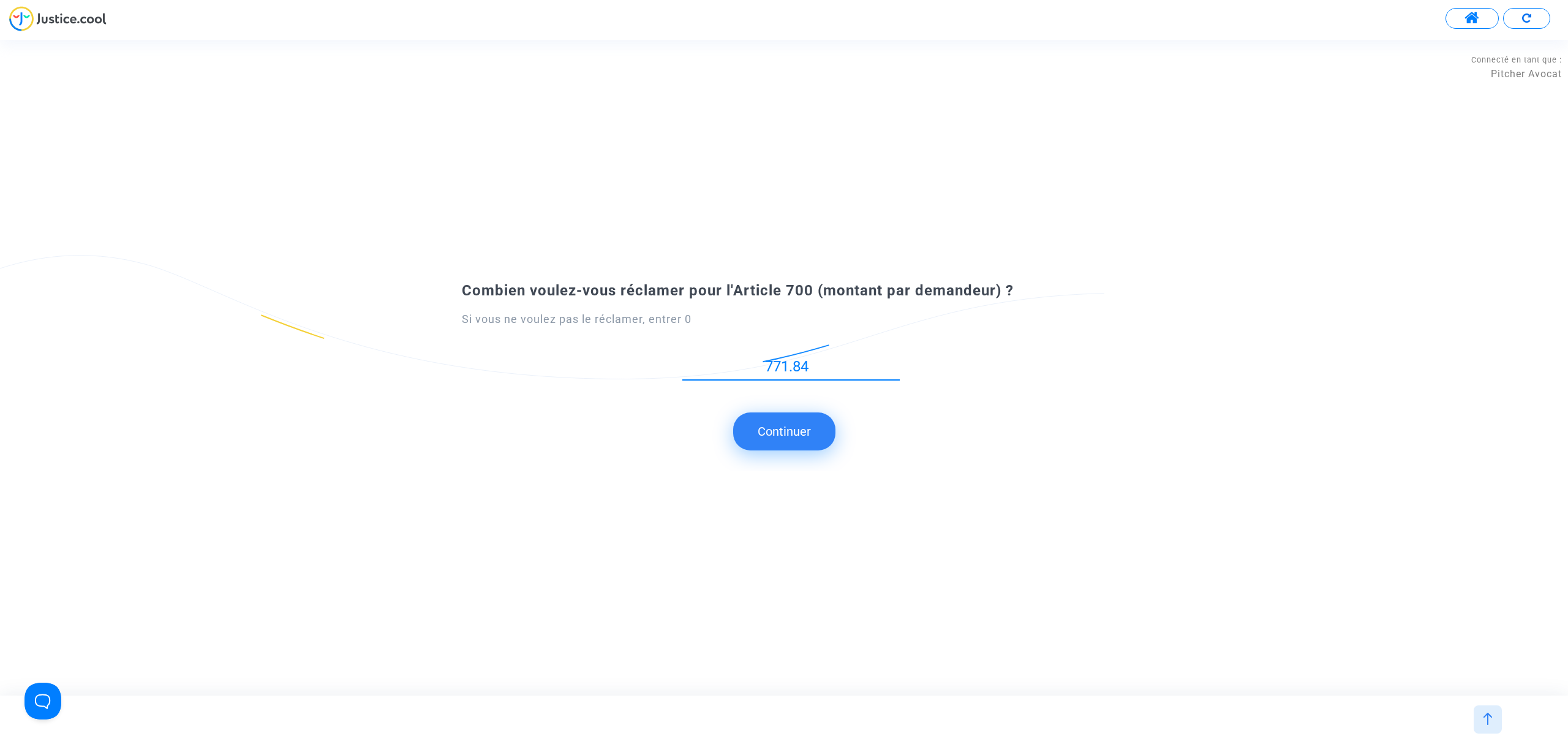
type input "771.84"
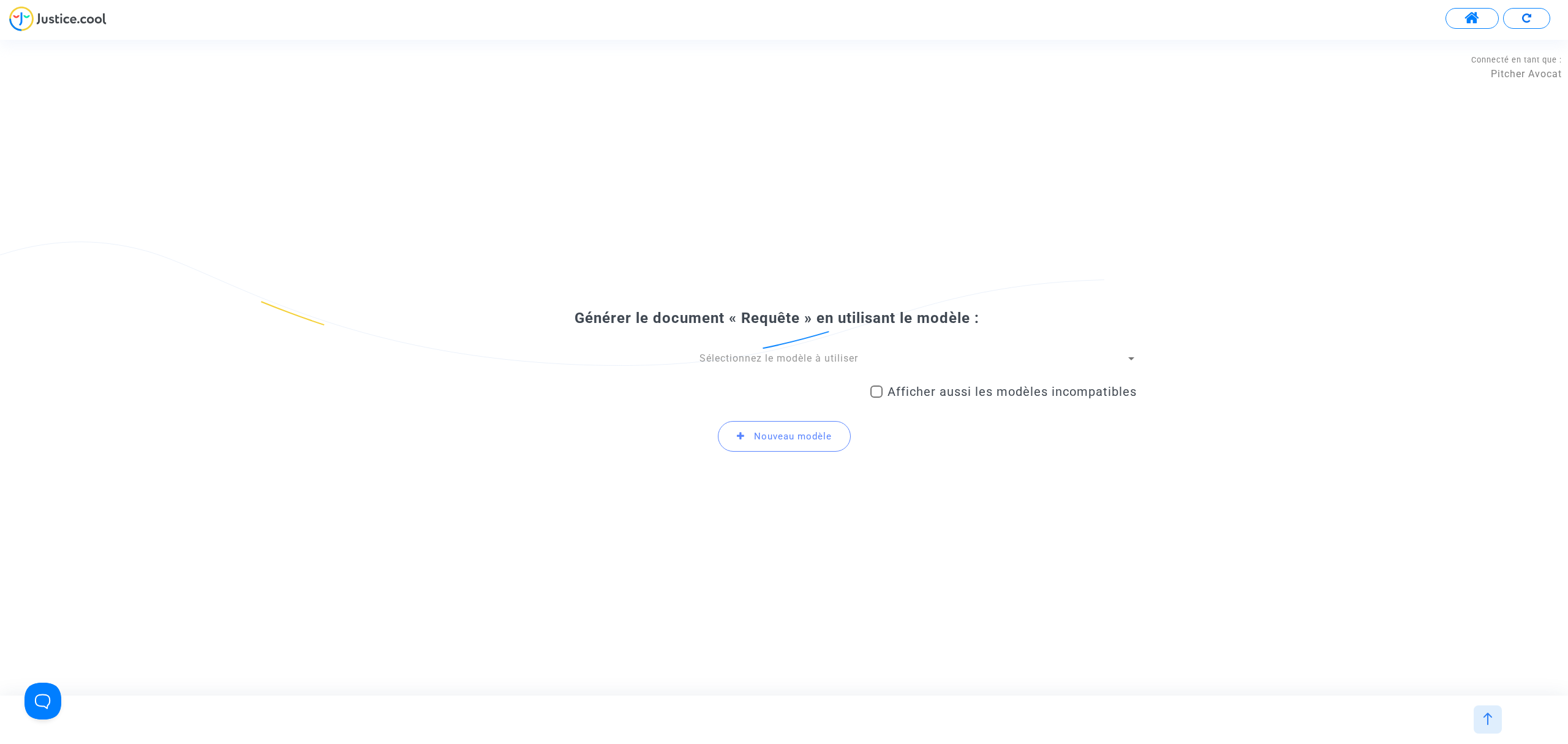
click at [719, 351] on div "Générer le document « Requête » en utilisant le modèle : Sélectionnez le modèle…" at bounding box center [784, 385] width 706 height 153
click at [720, 354] on span "Sélectionnez le modèle à utiliser" at bounding box center [779, 358] width 159 height 12
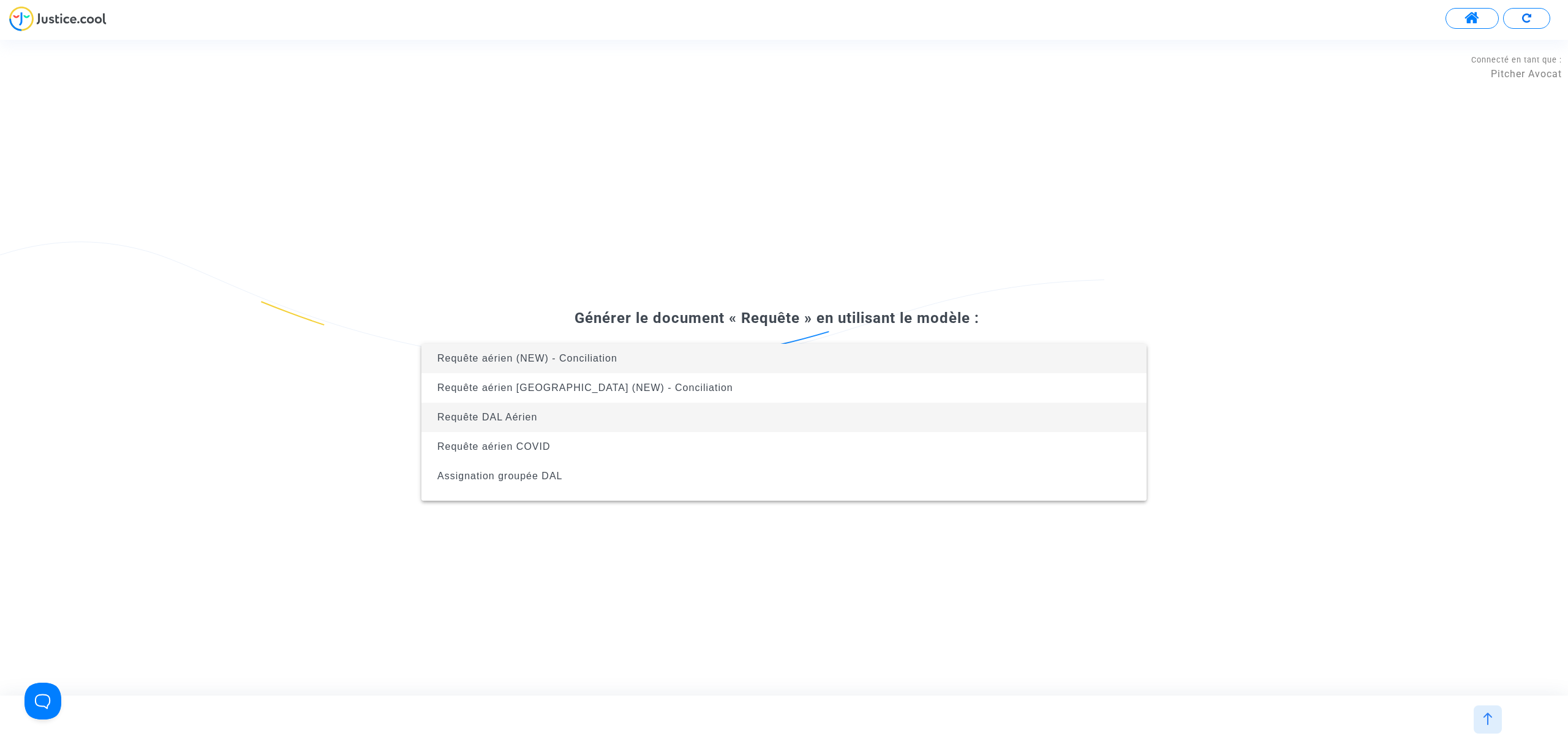
scroll to position [196, 0]
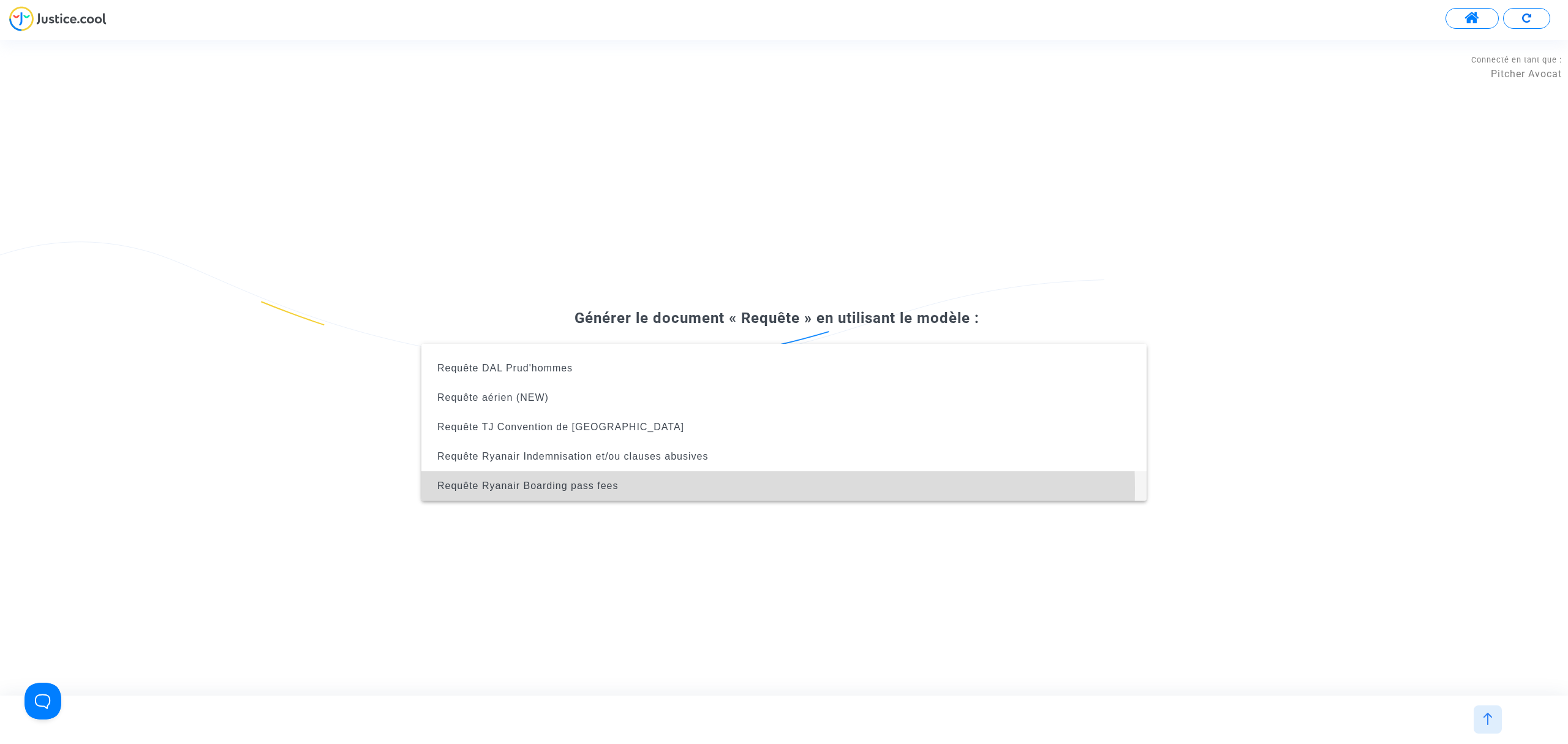
click at [676, 488] on span "Requête Ryanair Boarding pass fees" at bounding box center [784, 486] width 706 height 29
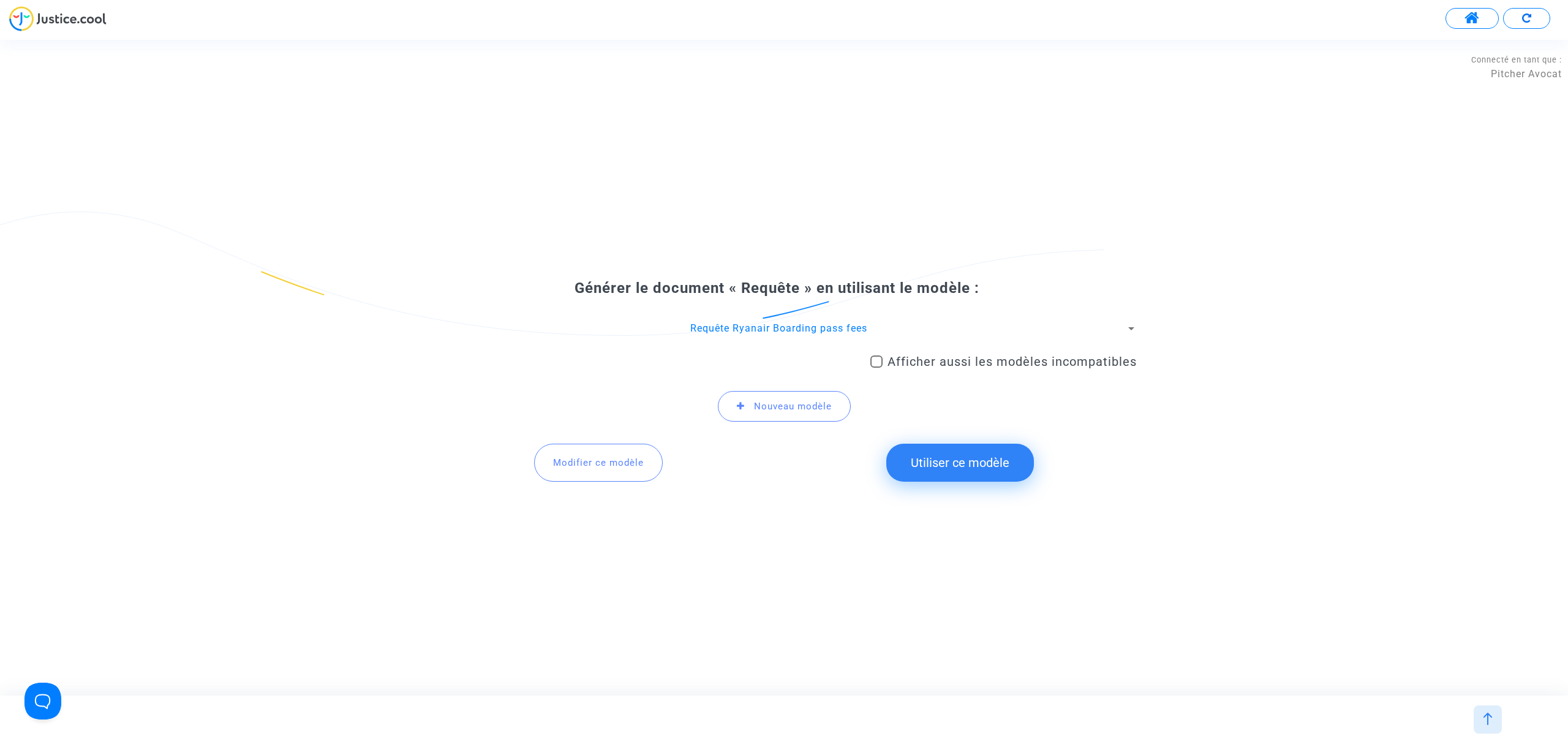
click at [943, 474] on button "Utiliser ce modèle" at bounding box center [960, 463] width 148 height 38
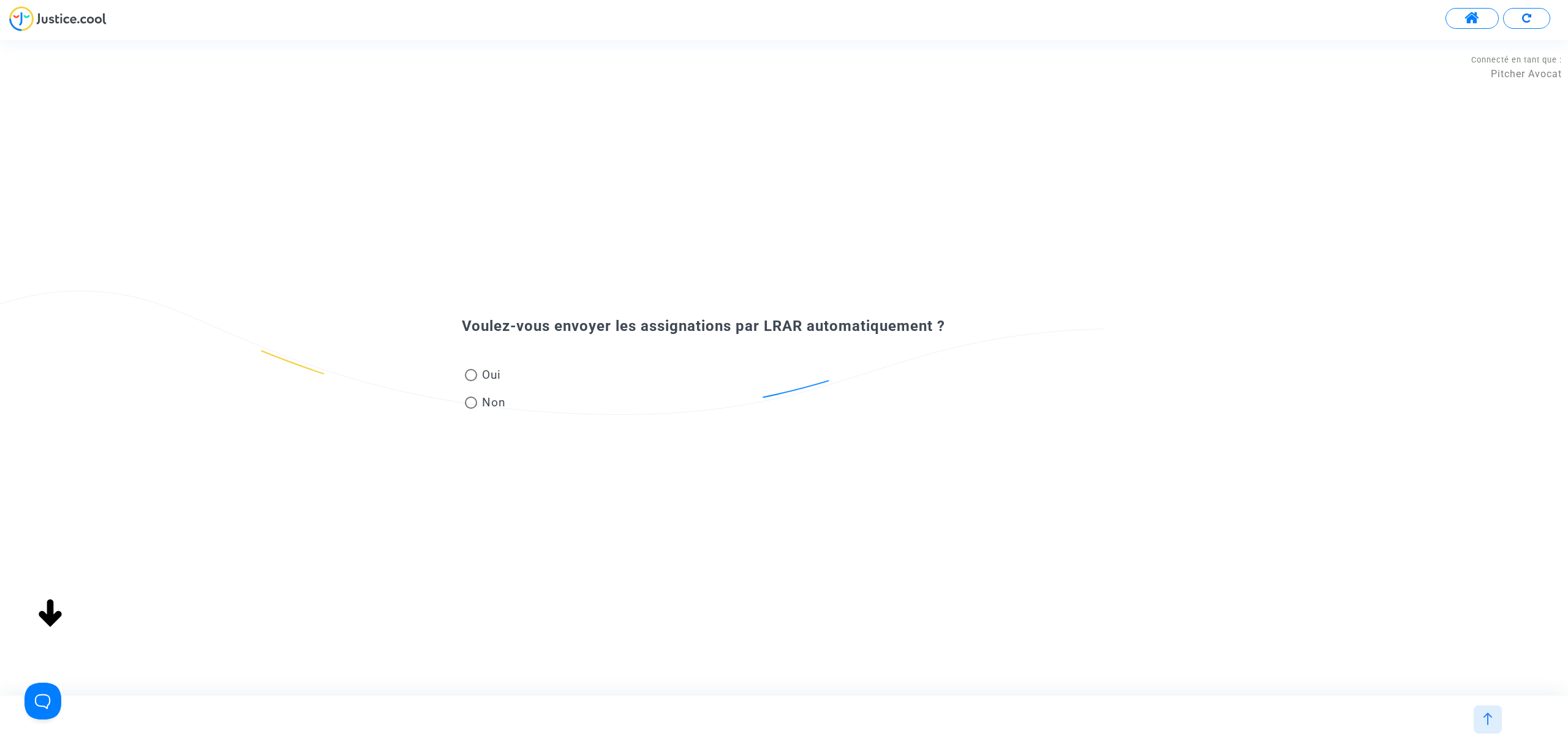
click at [472, 400] on span at bounding box center [471, 402] width 12 height 12
click at [471, 409] on input "Non" at bounding box center [470, 409] width 1 height 1
radio input "true"
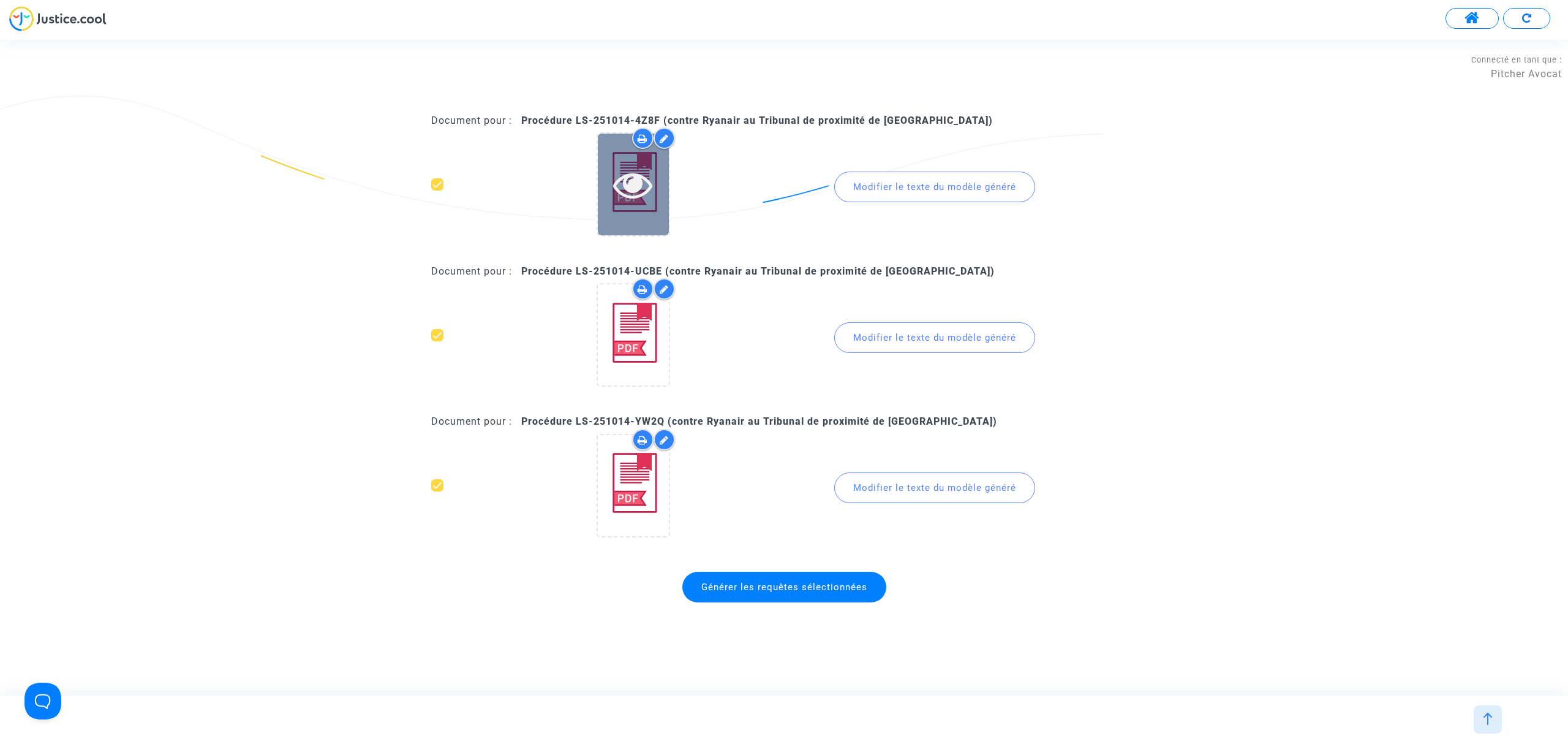
click at [635, 226] on div at bounding box center [633, 184] width 71 height 101
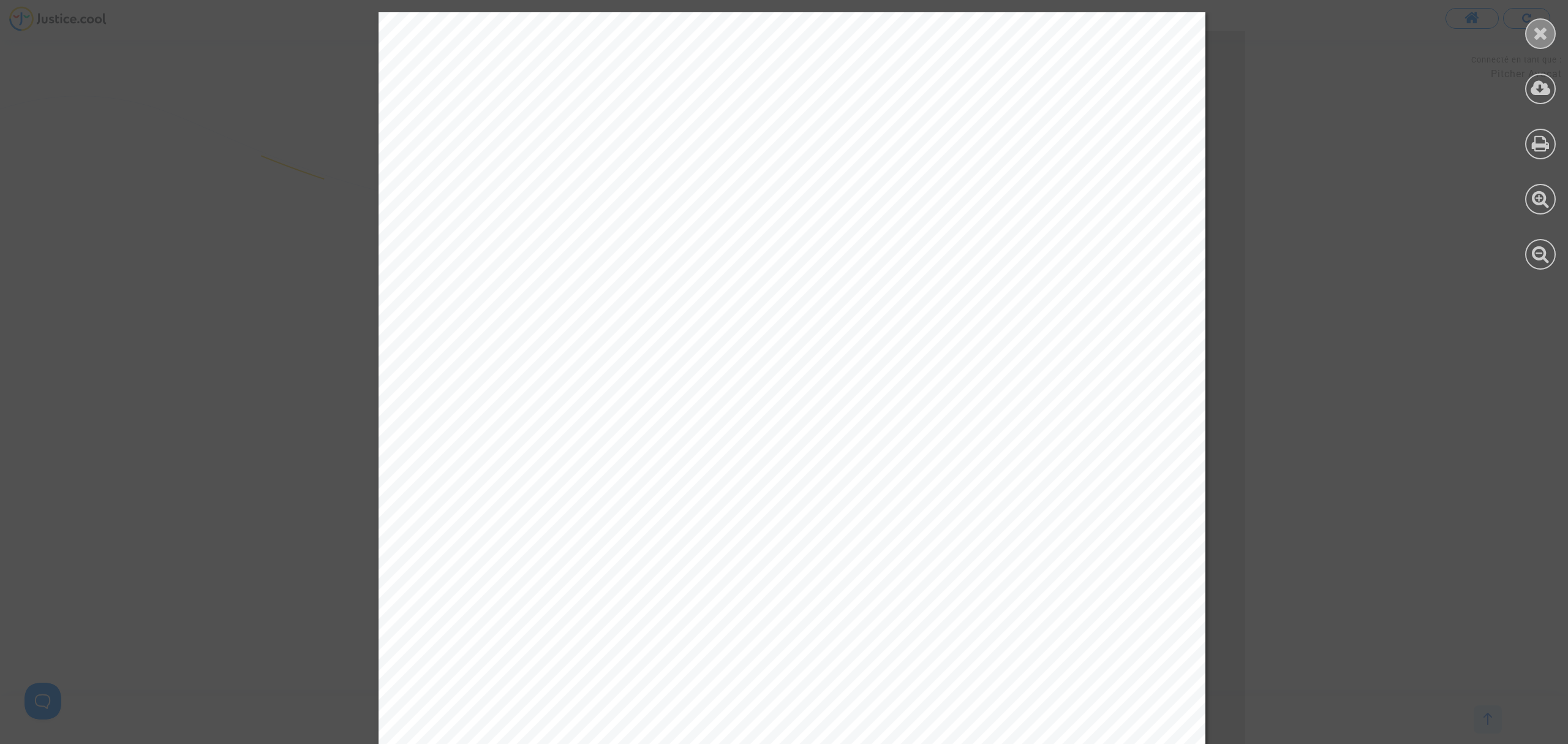
click at [1534, 27] on icon at bounding box center [1541, 33] width 16 height 18
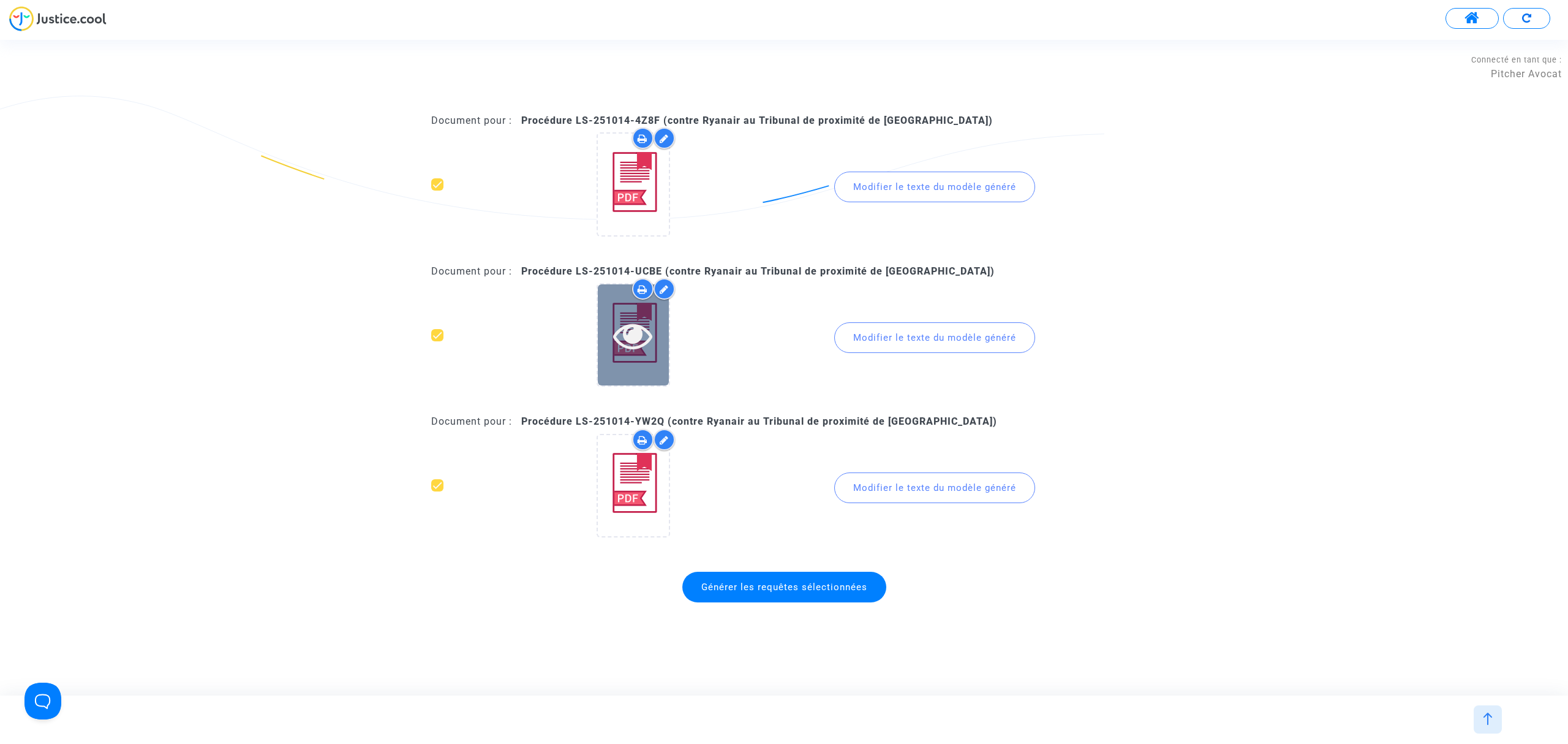
click at [629, 361] on div at bounding box center [633, 335] width 71 height 101
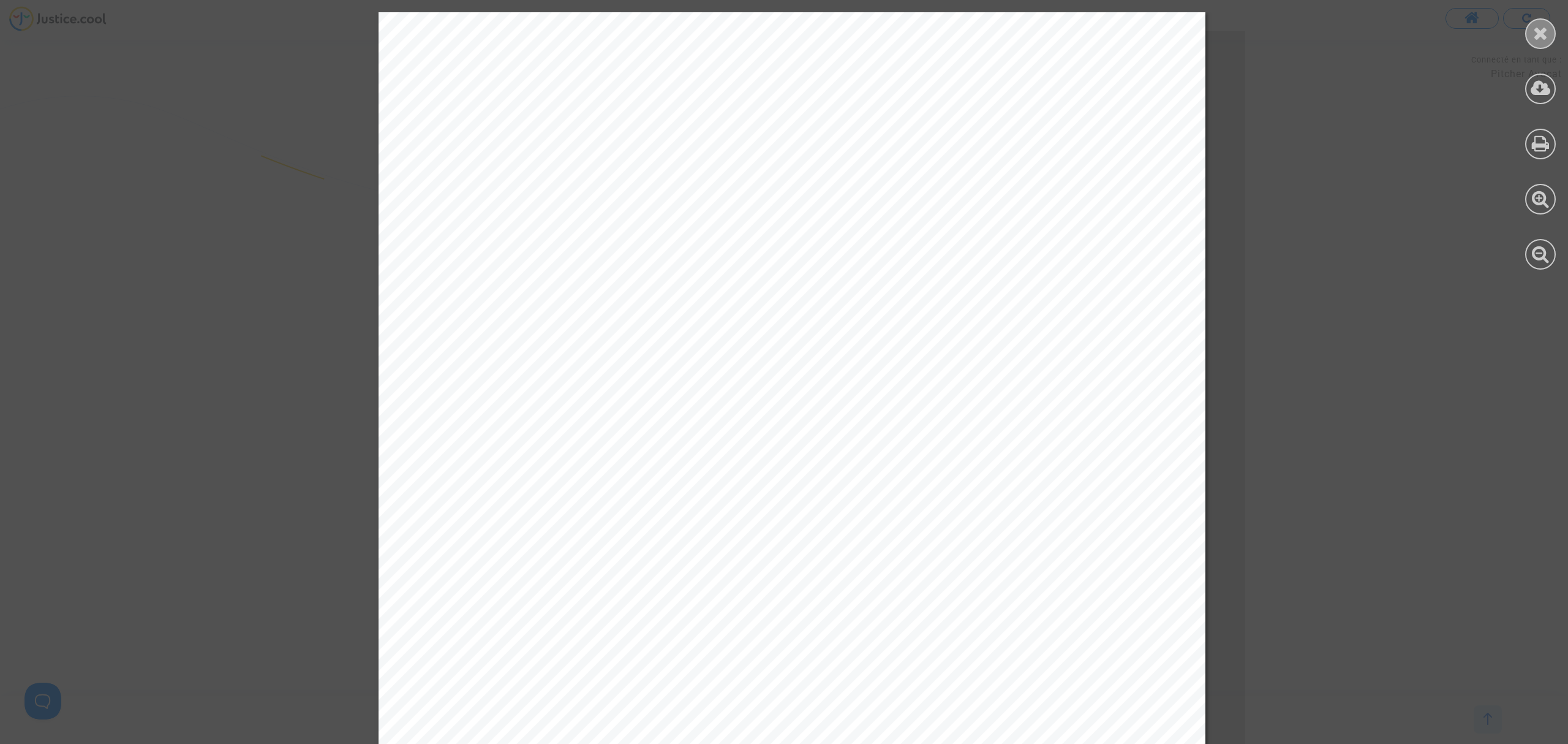
click at [1541, 25] on icon at bounding box center [1541, 33] width 16 height 18
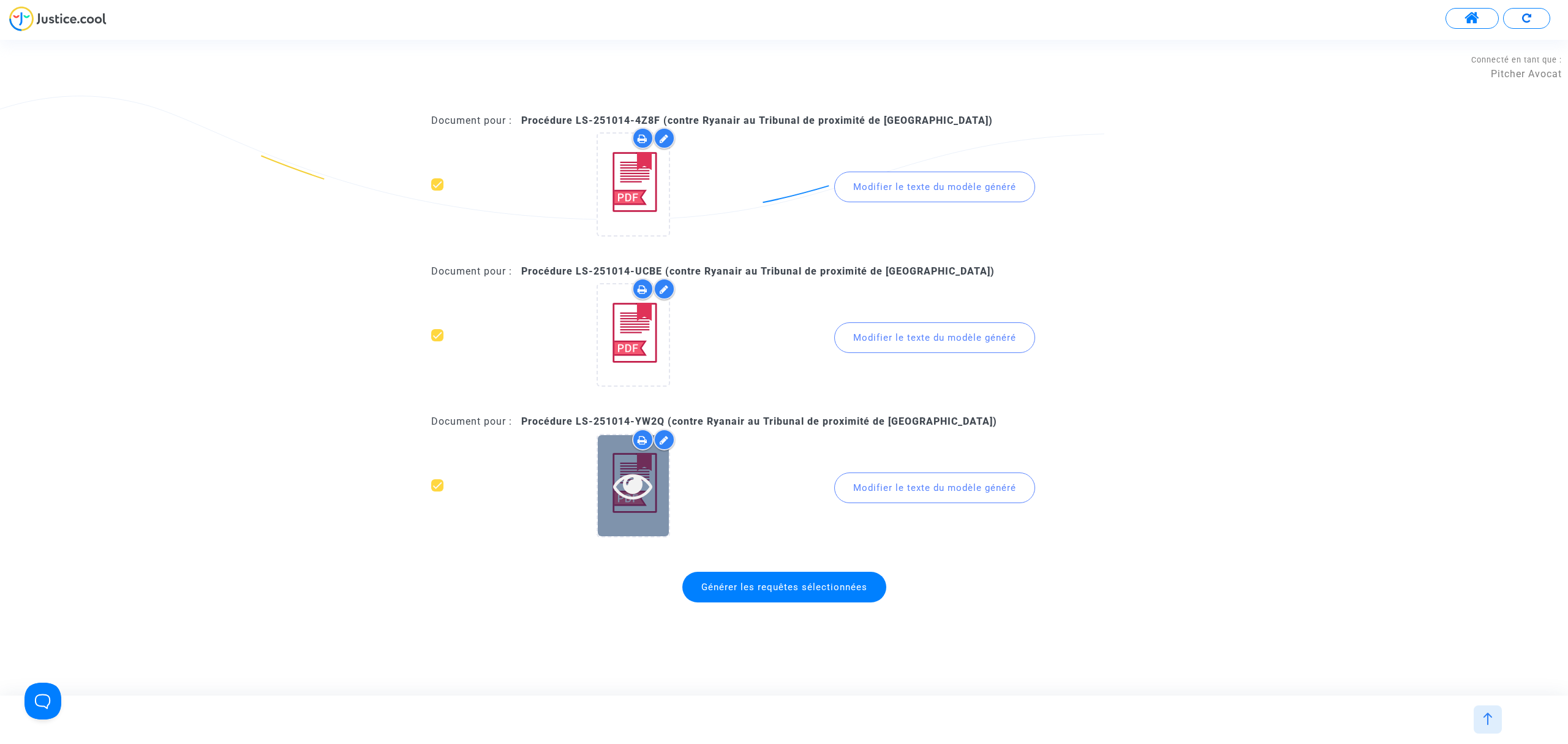
click at [631, 503] on icon at bounding box center [632, 486] width 40 height 39
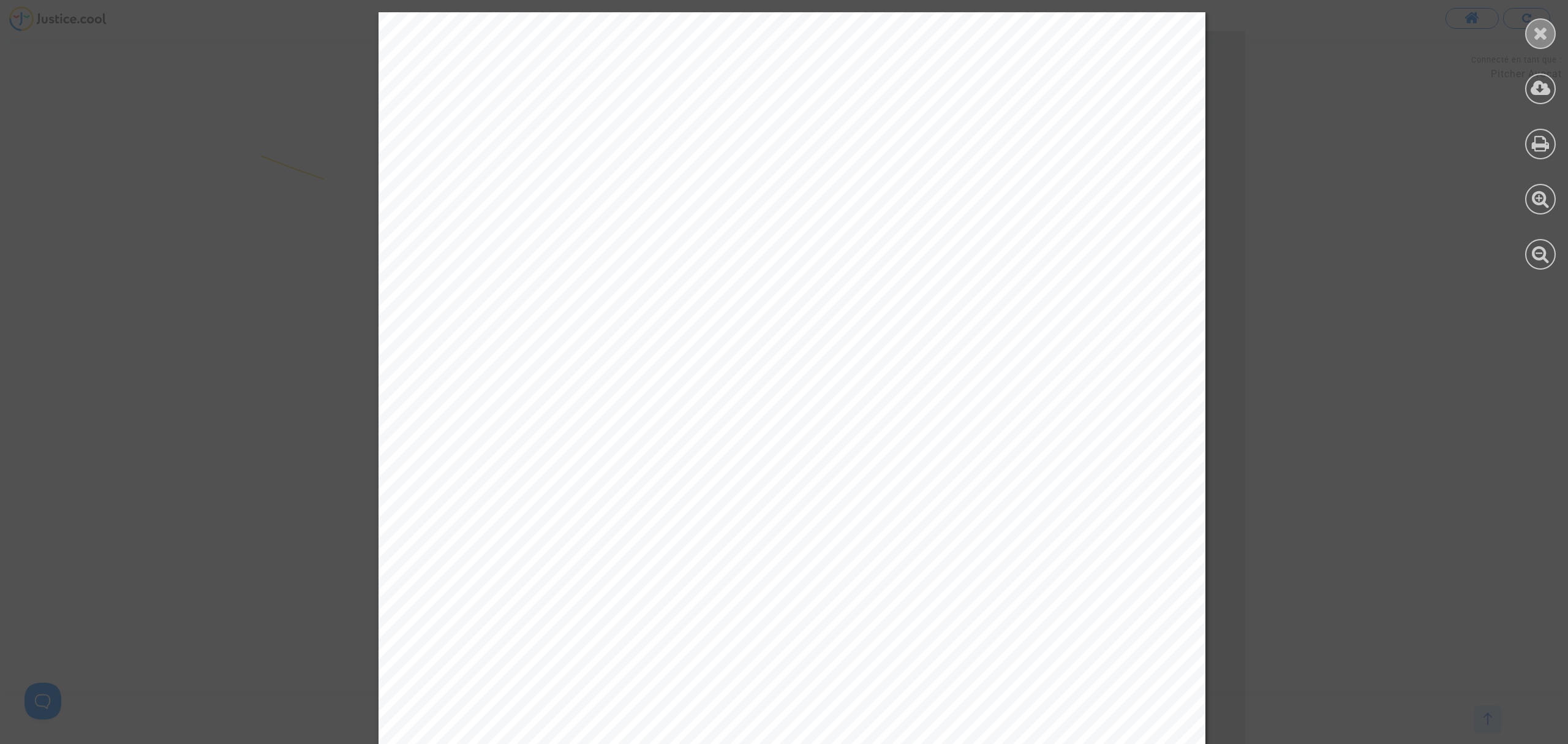
click at [1532, 22] on div at bounding box center [1540, 33] width 31 height 31
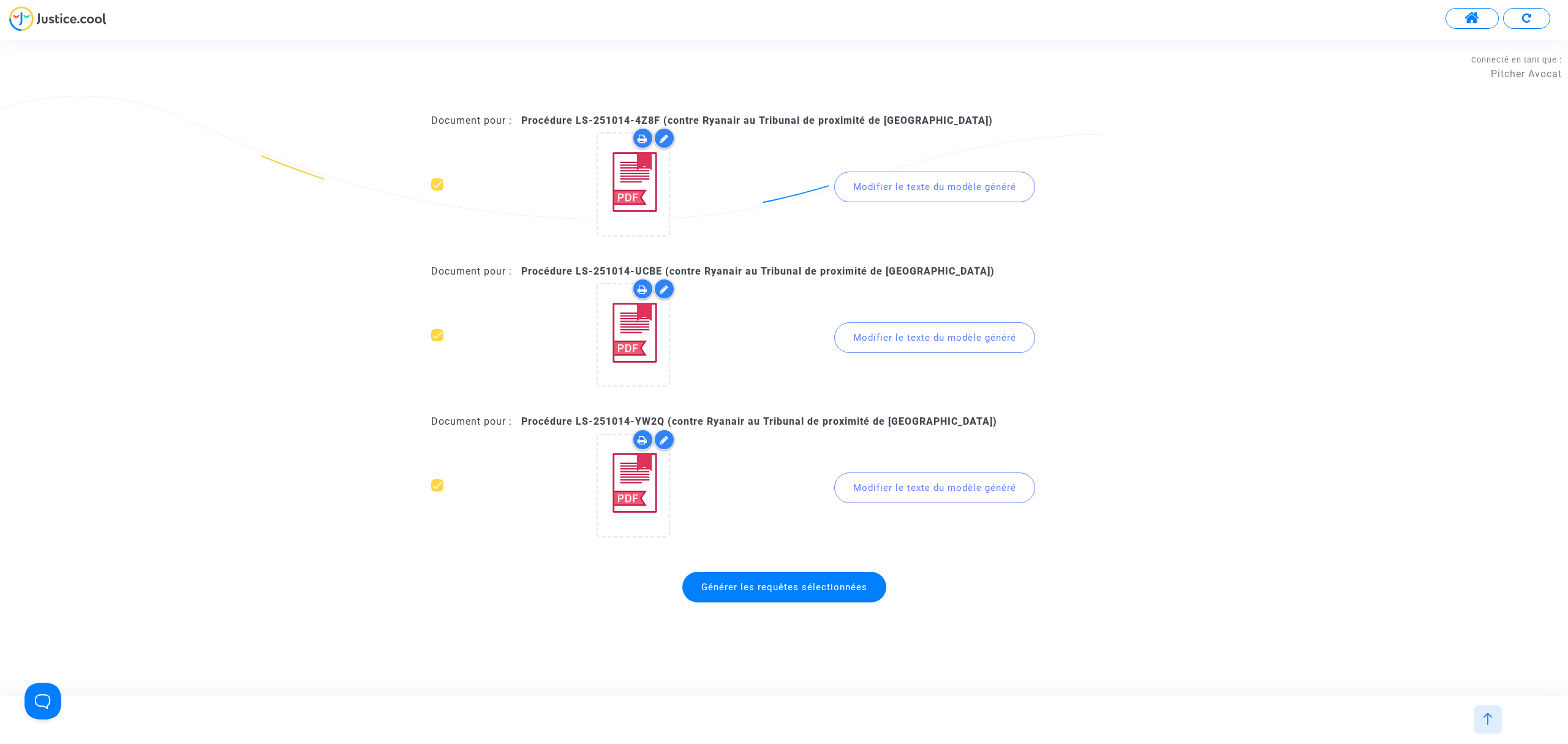
click at [799, 581] on span "Générer les requêtes sélectionnées" at bounding box center [784, 586] width 166 height 11
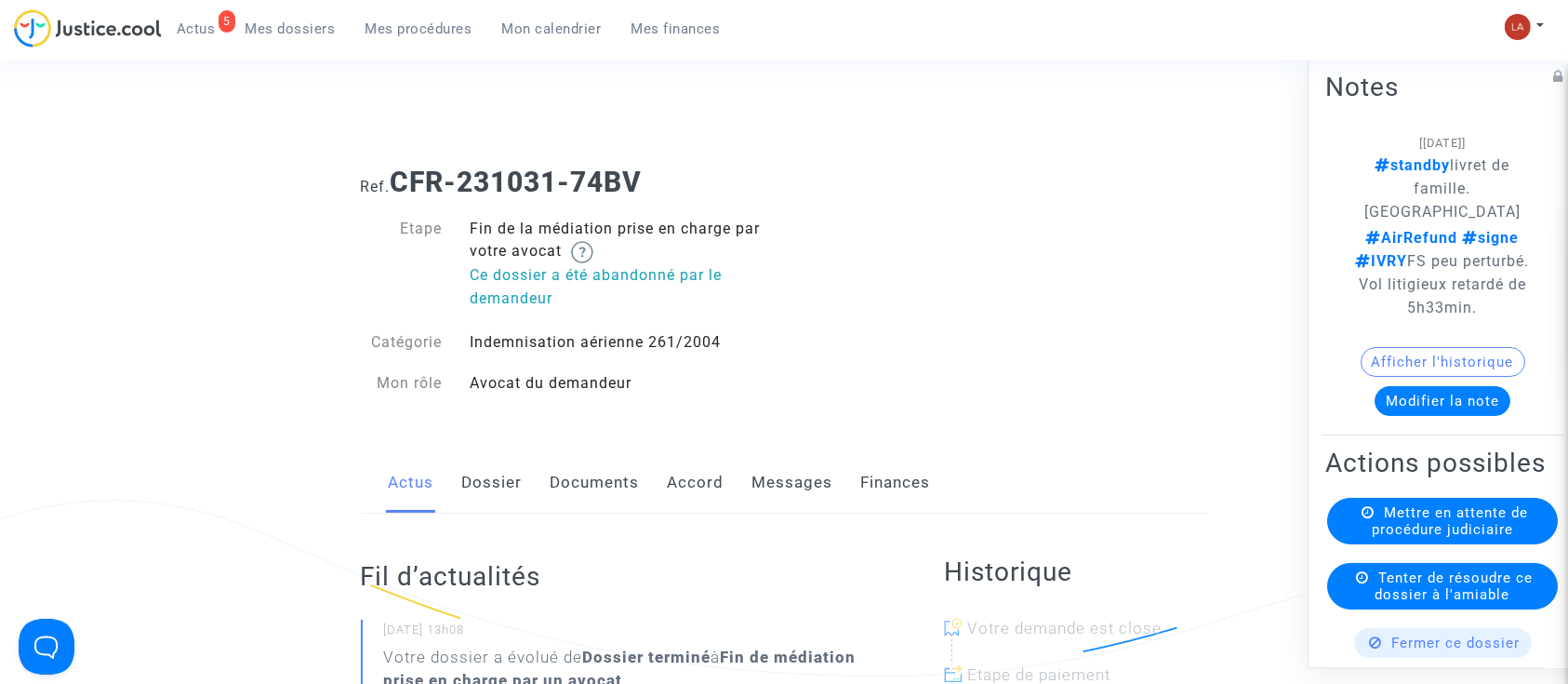
click at [793, 457] on link "Messages" at bounding box center [793, 483] width 81 height 61
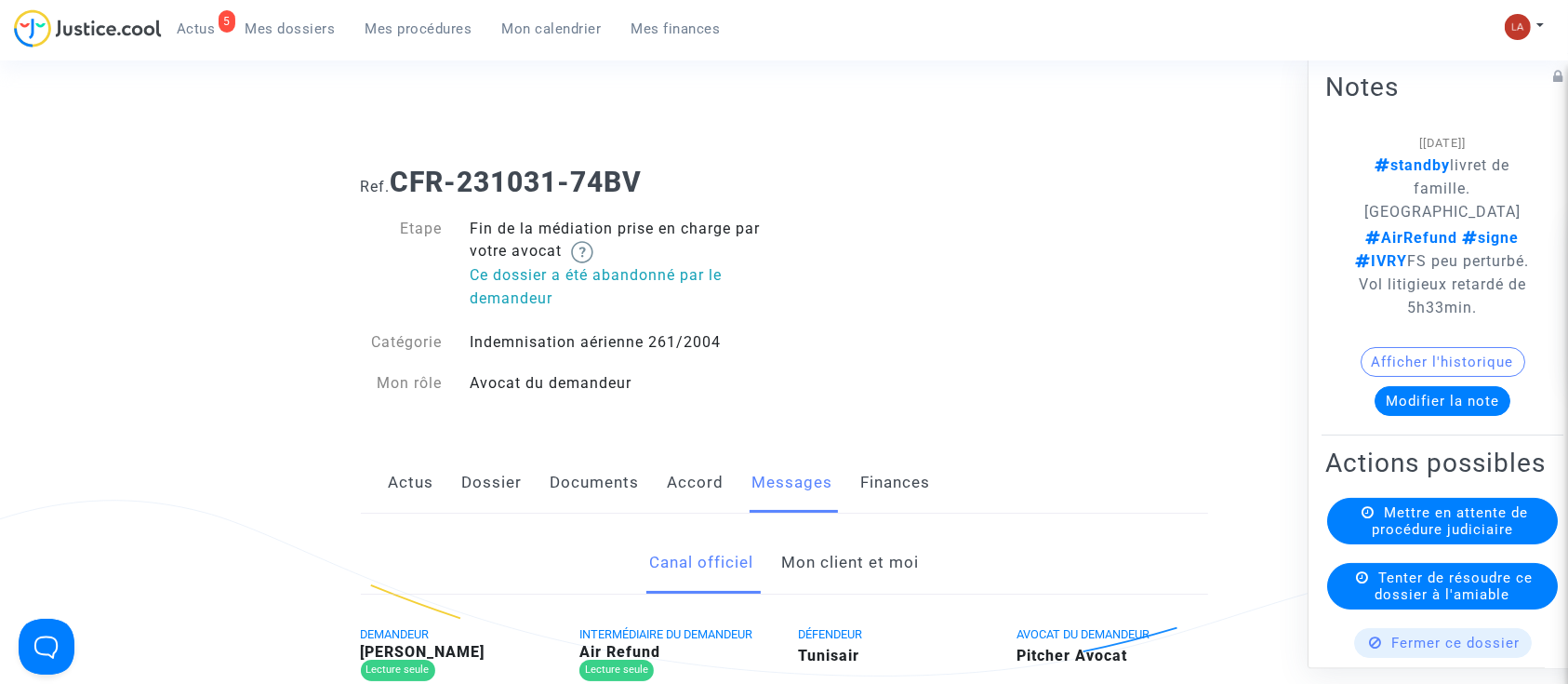
click at [848, 555] on link "Mon client et moi" at bounding box center [850, 563] width 137 height 61
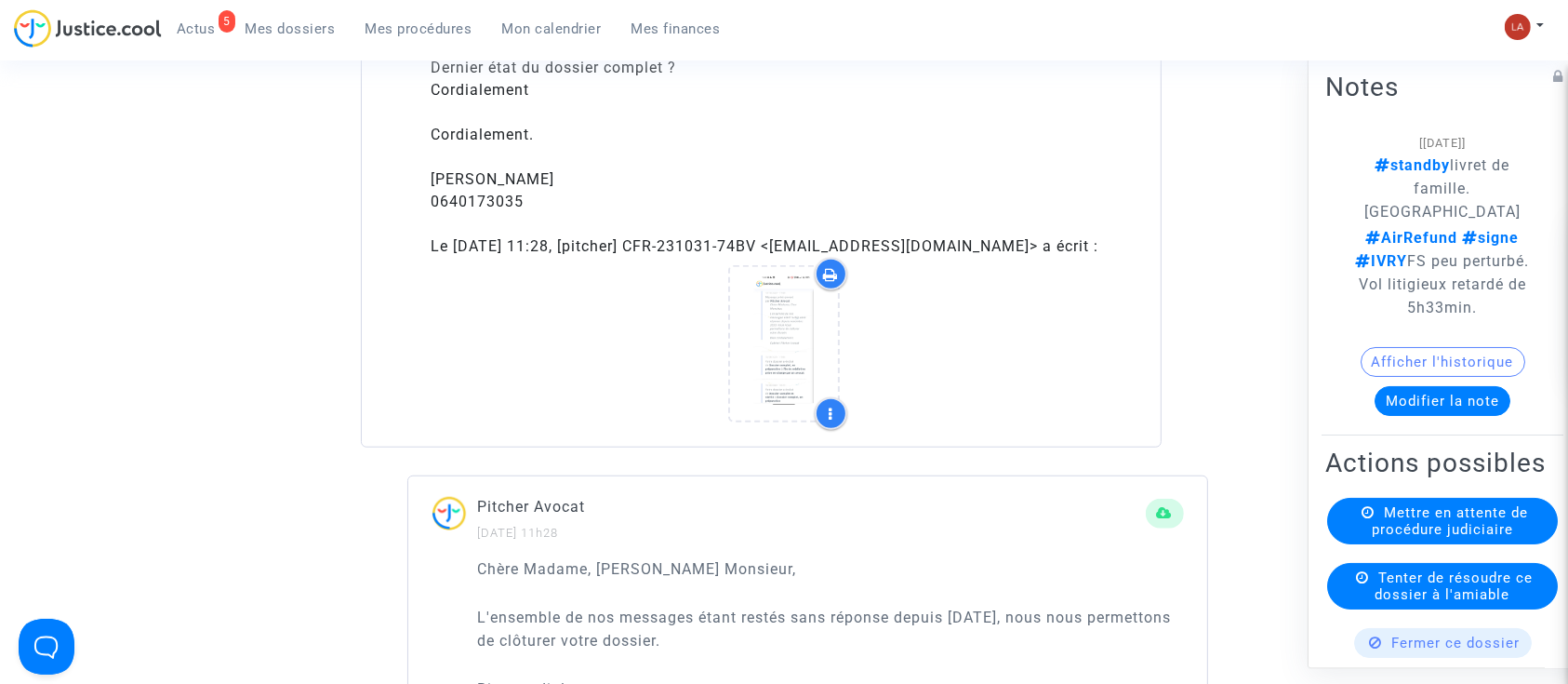
scroll to position [1240, 0]
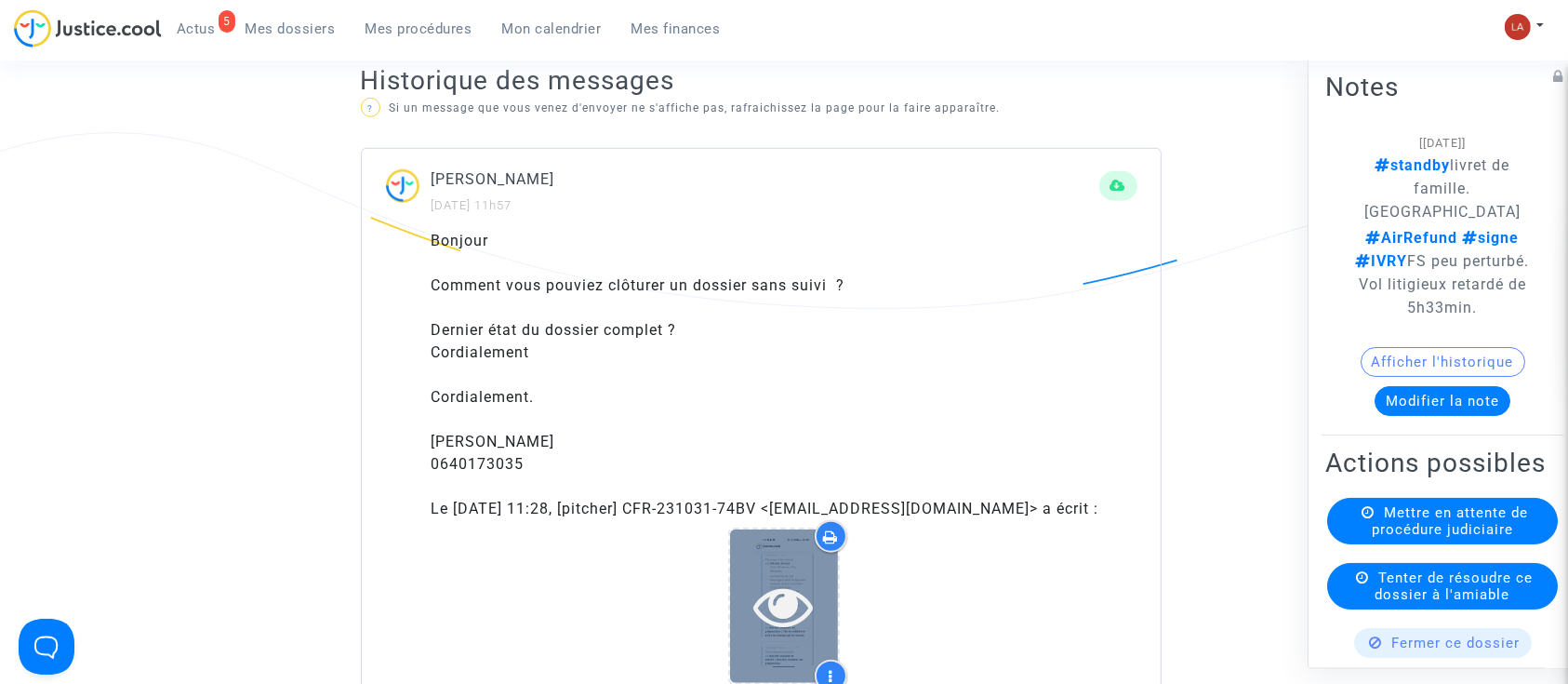
click at [826, 621] on div at bounding box center [784, 606] width 108 height 59
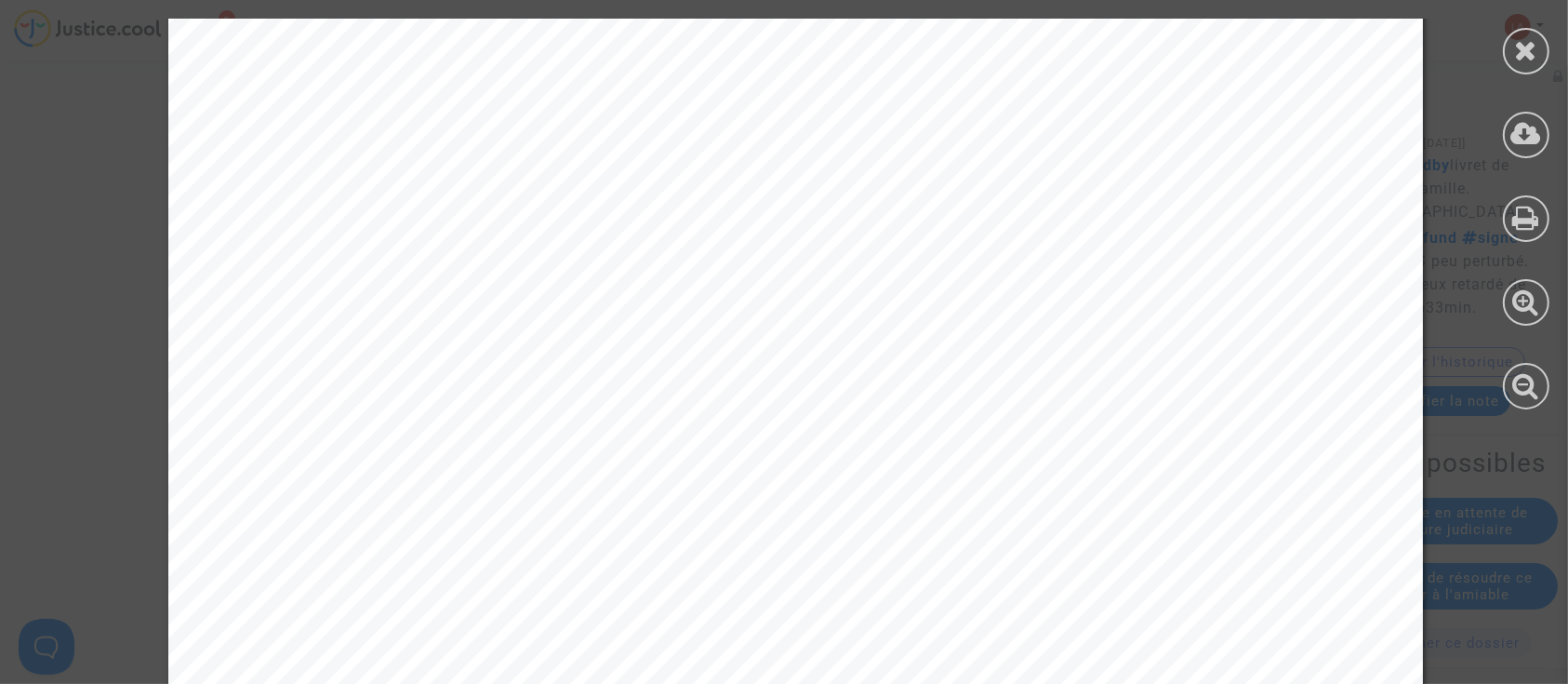
scroll to position [0, 0]
click at [1508, 40] on div at bounding box center [1526, 50] width 46 height 46
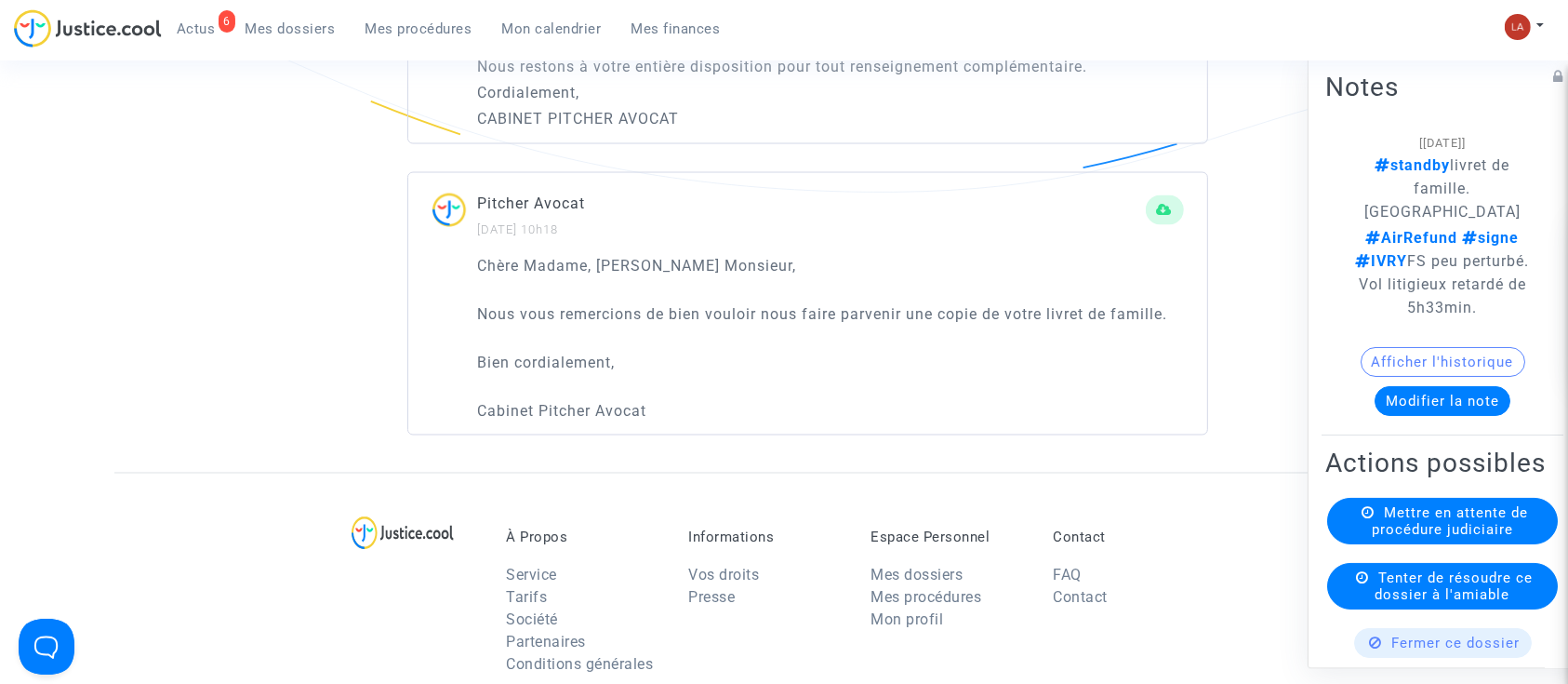
scroll to position [3225, 0]
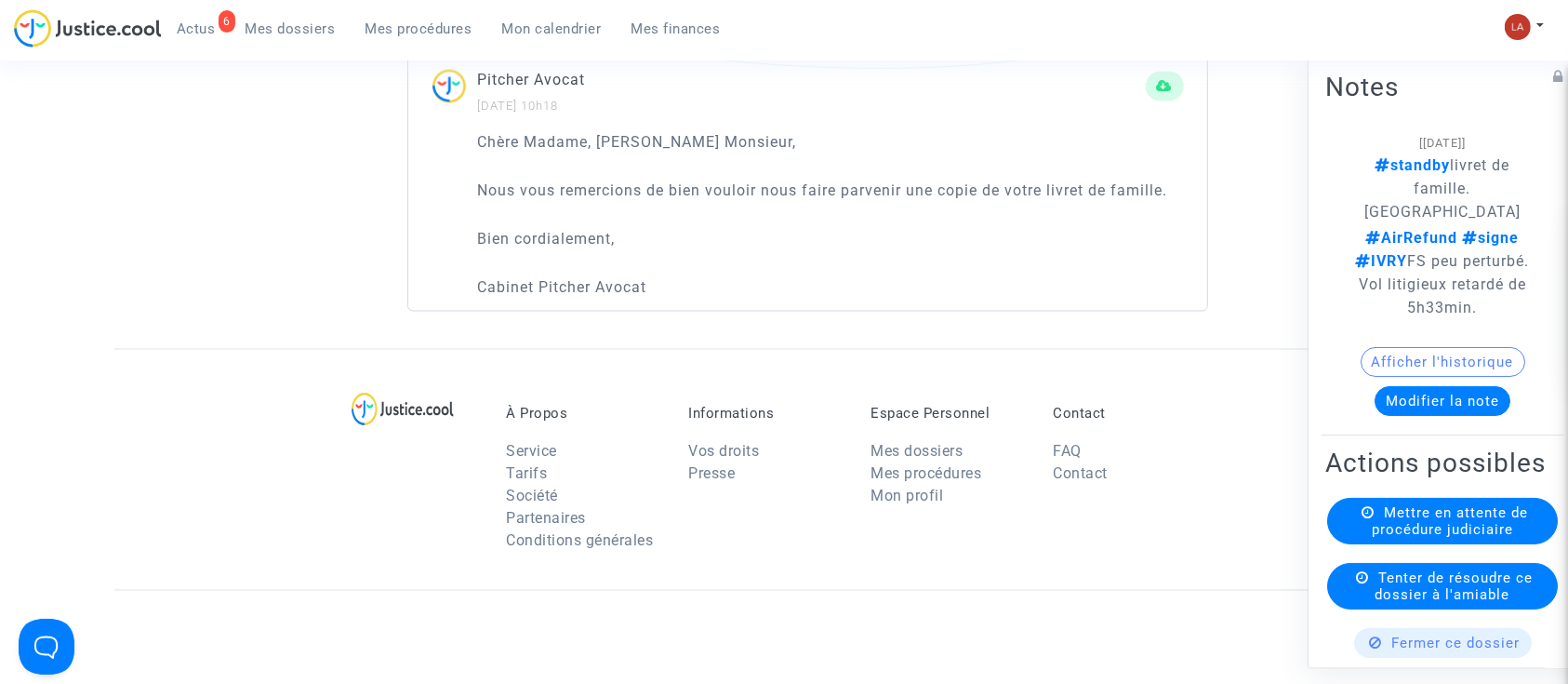
click at [407, 21] on span "Mes procédures" at bounding box center [419, 29] width 107 height 17
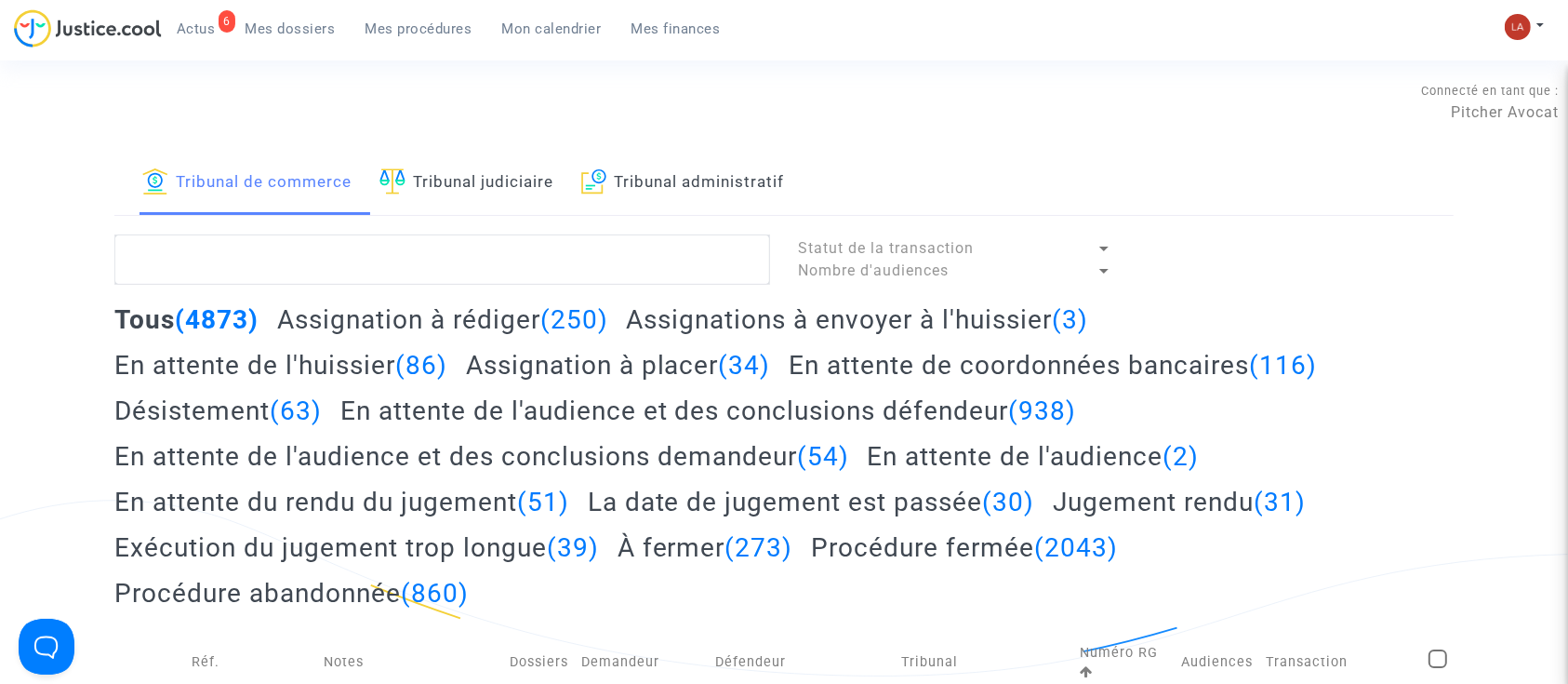
click at [701, 199] on link "Tribunal administratif" at bounding box center [682, 183] width 203 height 63
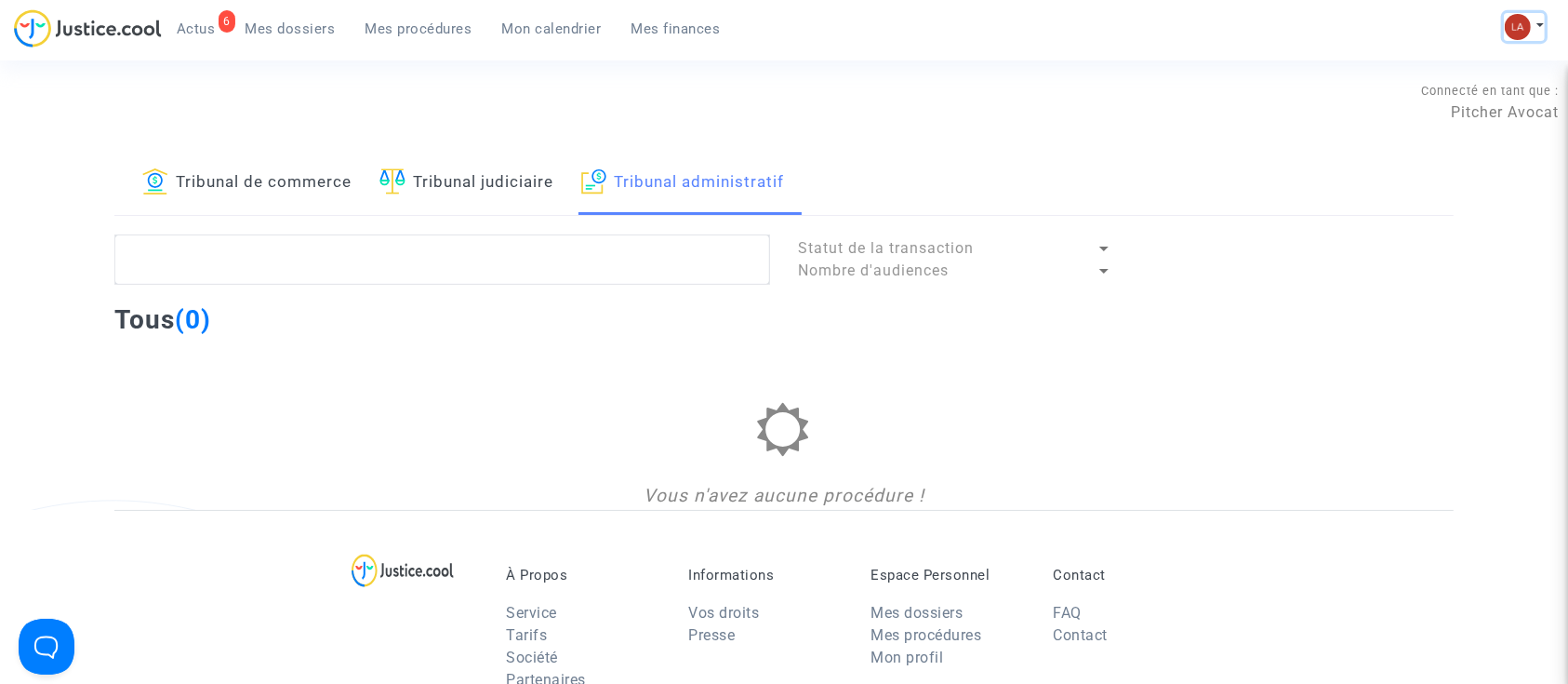
click at [1527, 19] on img at bounding box center [1518, 27] width 26 height 26
click at [1414, 93] on link "Changer de compte" at bounding box center [1450, 96] width 188 height 30
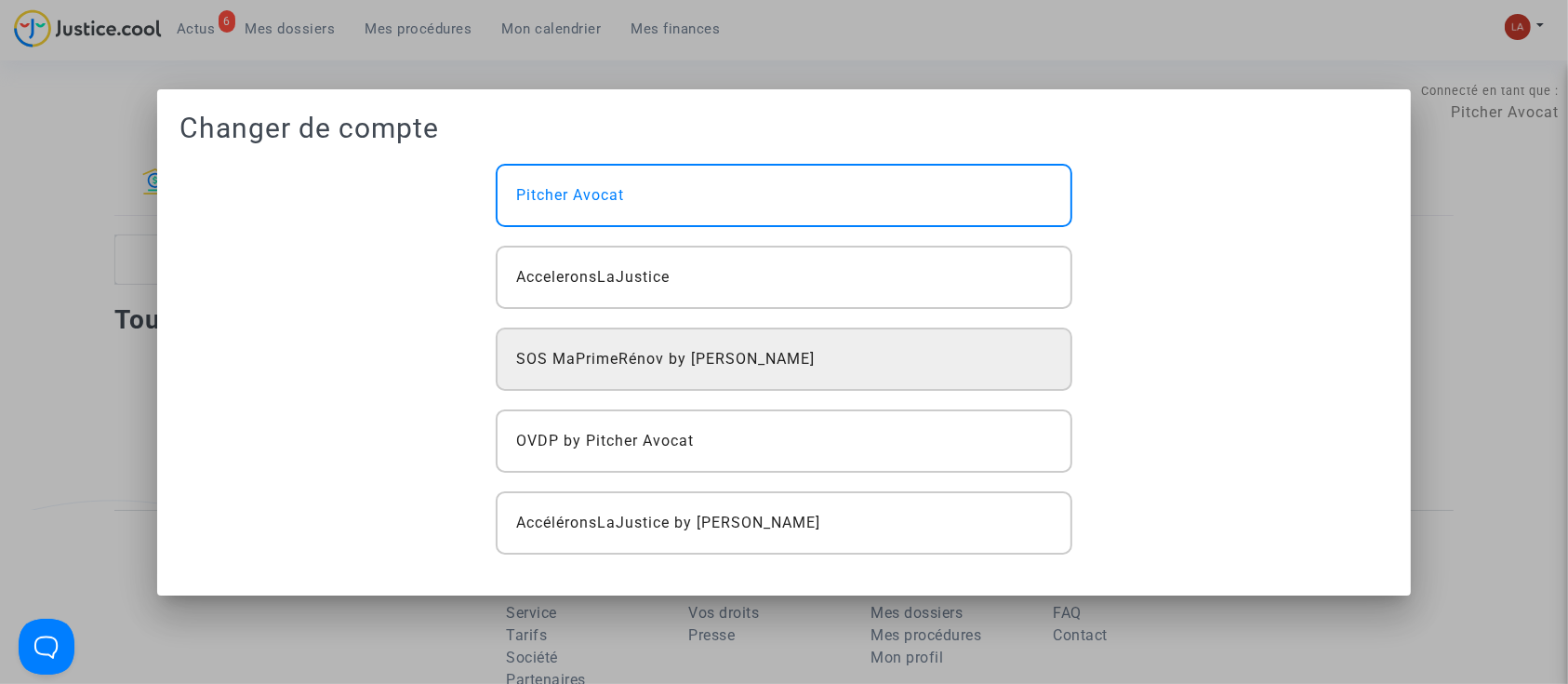
click at [632, 376] on div "SOS MaPrimeRénov by [PERSON_NAME]" at bounding box center [784, 359] width 577 height 63
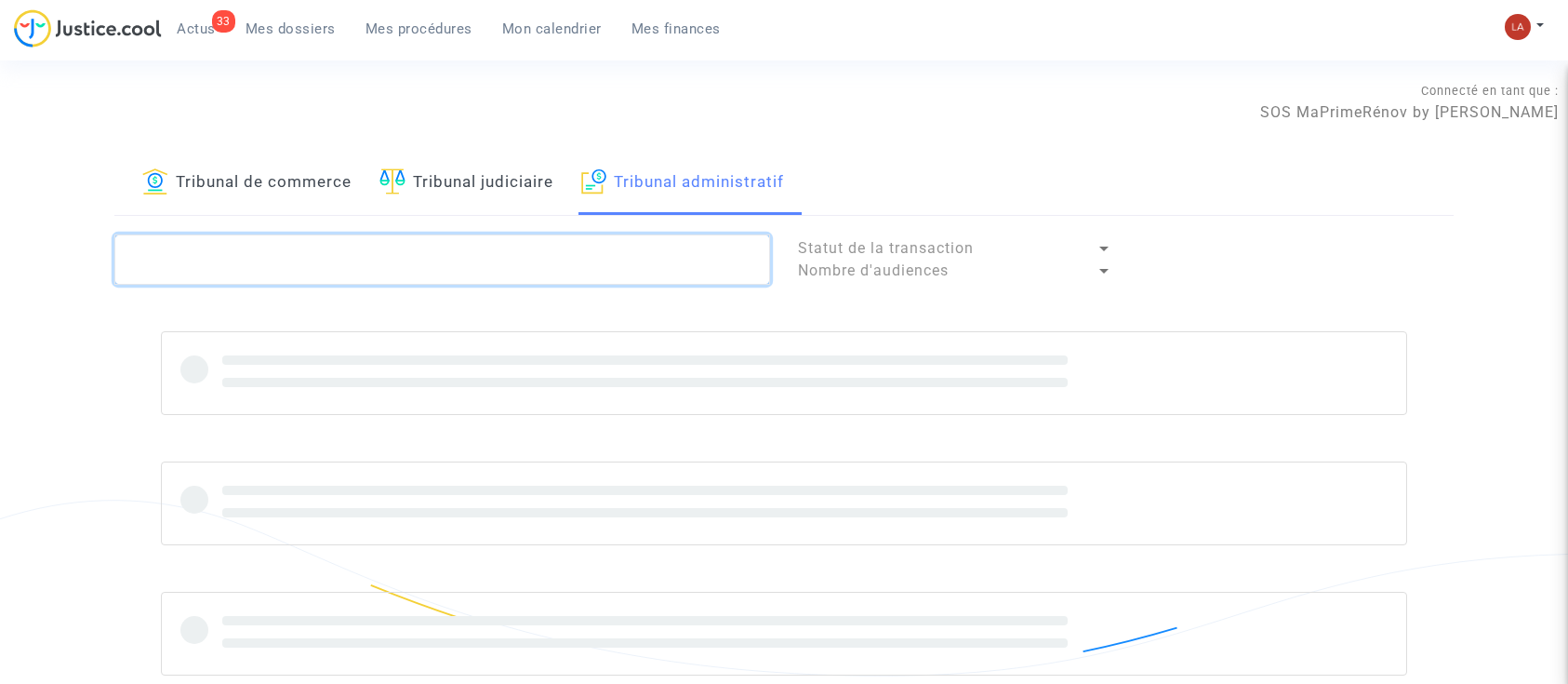
click at [477, 250] on textarea at bounding box center [443, 259] width 656 height 50
paste textarea "KARAAGACLI"
type textarea "KARAAGACLI"
